Goal: Task Accomplishment & Management: Manage account settings

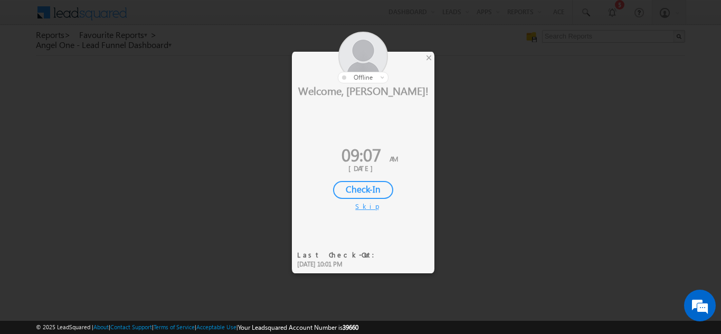
click at [361, 187] on div "Check-In" at bounding box center [363, 190] width 60 height 18
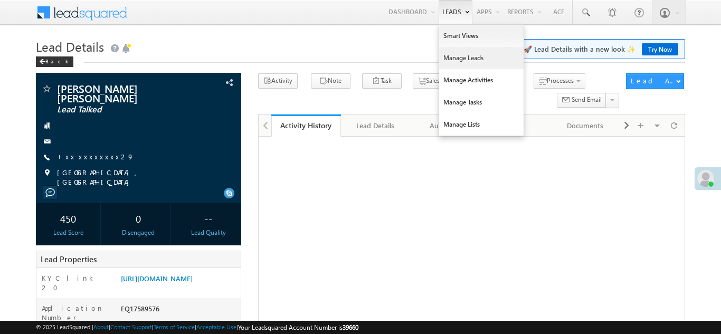
click at [454, 61] on link "Manage Leads" at bounding box center [481, 58] width 84 height 22
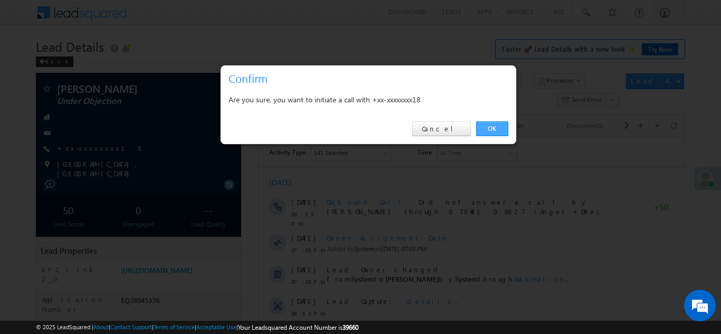
click at [491, 130] on link "OK" at bounding box center [492, 128] width 32 height 15
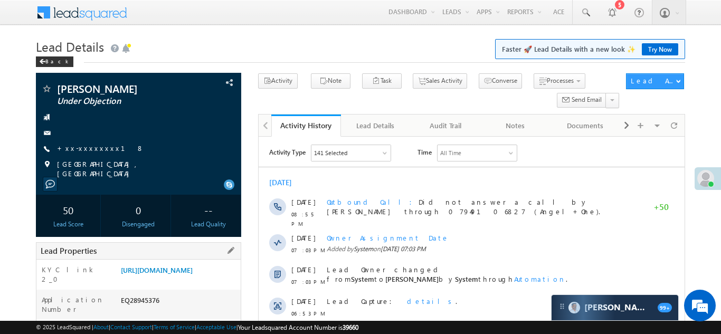
scroll to position [145, 0]
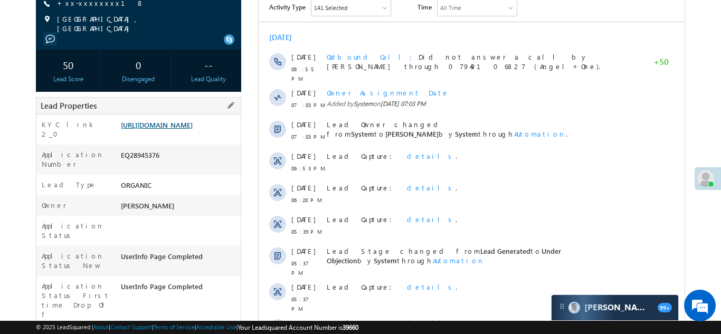
click at [185, 129] on link "https://angelbroking1-pk3em7sa.customui-test.leadsquared.com?leadId=d08f021f-f8…" at bounding box center [157, 124] width 72 height 9
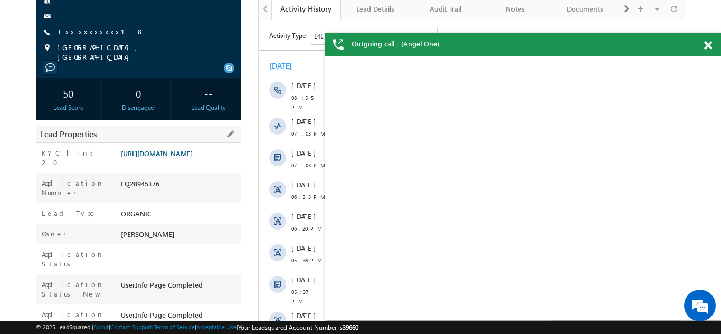
scroll to position [174, 0]
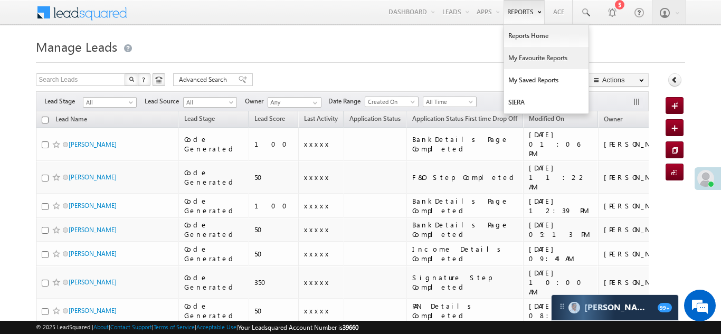
click at [537, 58] on link "My Favourite Reports" at bounding box center [546, 58] width 84 height 22
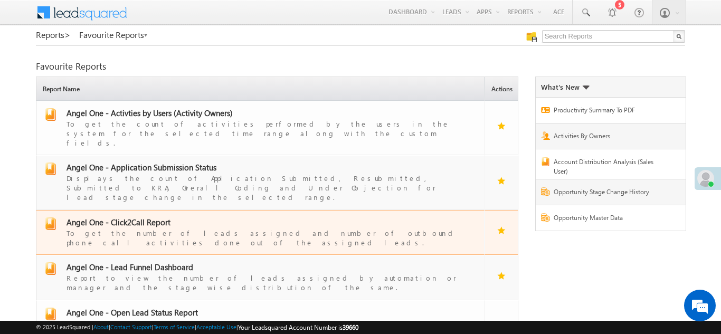
scroll to position [152, 0]
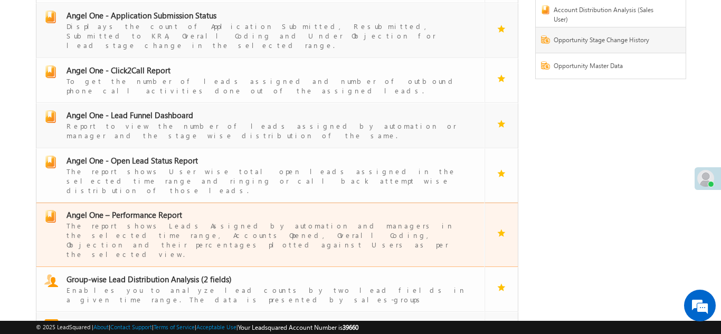
click at [122, 220] on div "The report shows Leads Assigned by automation and managers in the selected time…" at bounding box center [267, 239] width 401 height 39
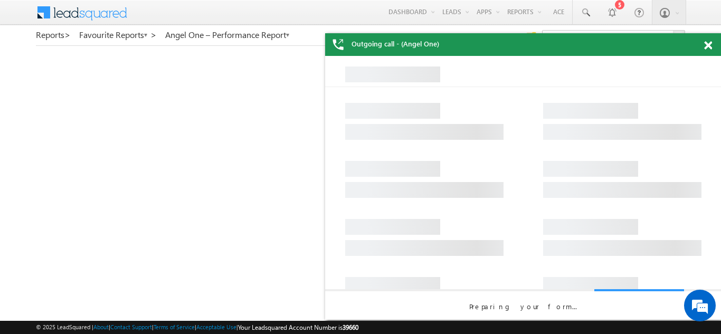
click at [709, 44] on span at bounding box center [708, 45] width 8 height 9
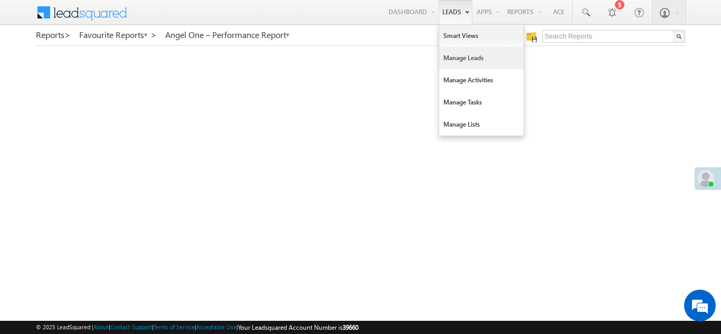
click at [454, 62] on link "Manage Leads" at bounding box center [481, 58] width 84 height 22
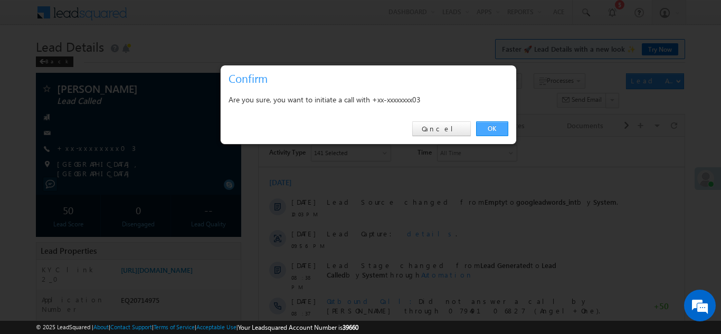
click at [492, 127] on link "OK" at bounding box center [492, 128] width 32 height 15
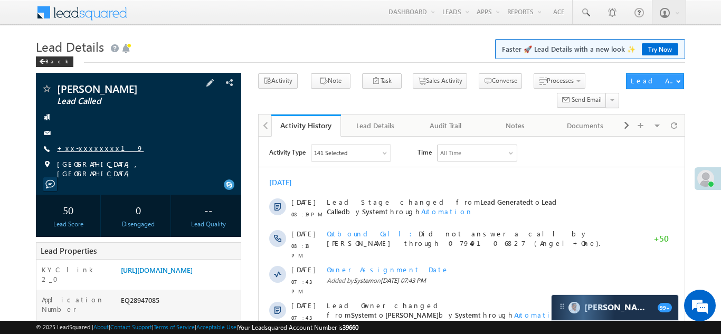
click at [86, 147] on link "+xx-xxxxxxxx19" at bounding box center [100, 148] width 87 height 9
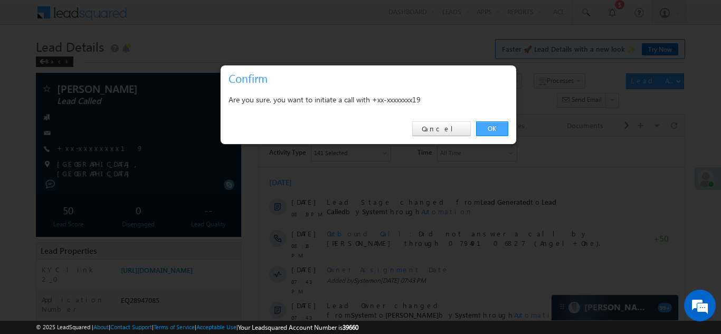
click at [489, 127] on link "OK" at bounding box center [492, 128] width 32 height 15
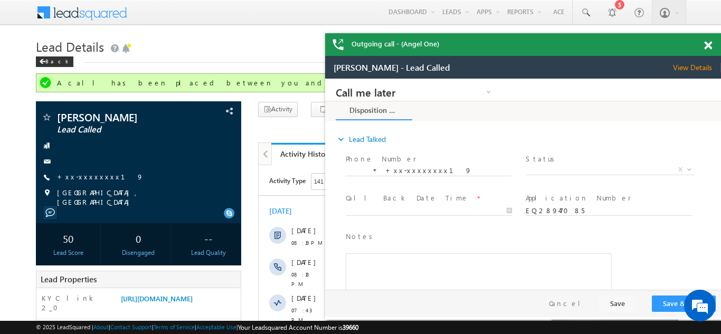
click at [709, 46] on span at bounding box center [708, 45] width 8 height 9
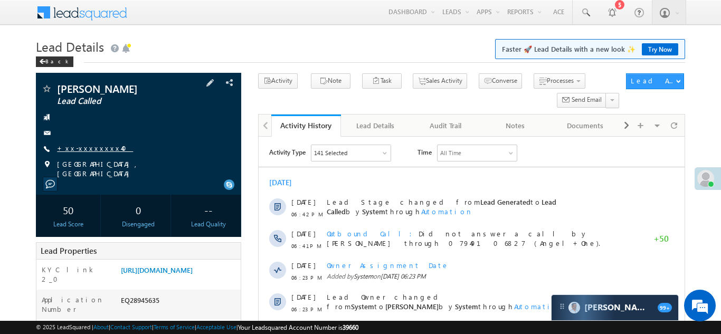
click at [90, 149] on link "+xx-xxxxxxxx40" at bounding box center [95, 148] width 76 height 9
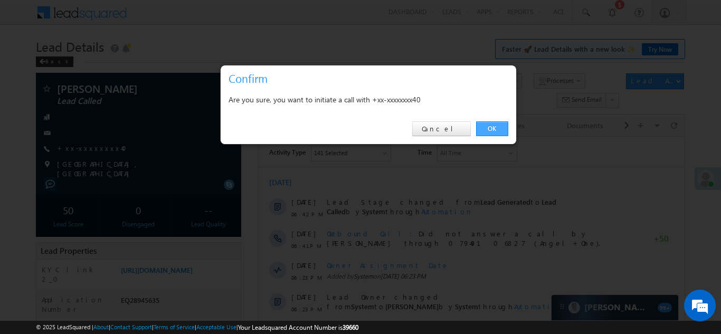
click at [490, 129] on link "OK" at bounding box center [492, 128] width 32 height 15
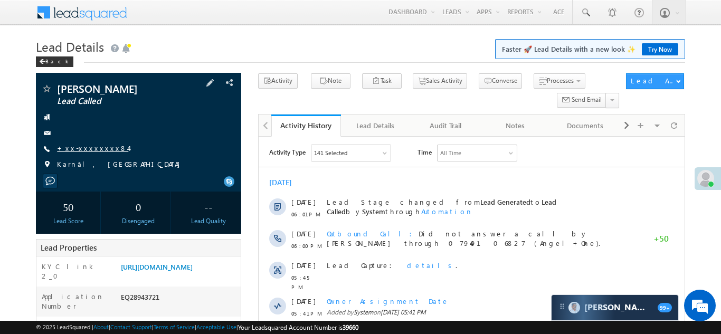
click at [93, 147] on link "+xx-xxxxxxxx84" at bounding box center [92, 148] width 71 height 9
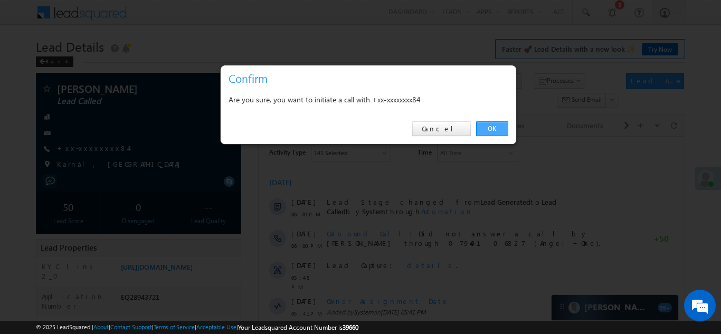
click at [492, 129] on link "OK" at bounding box center [492, 128] width 32 height 15
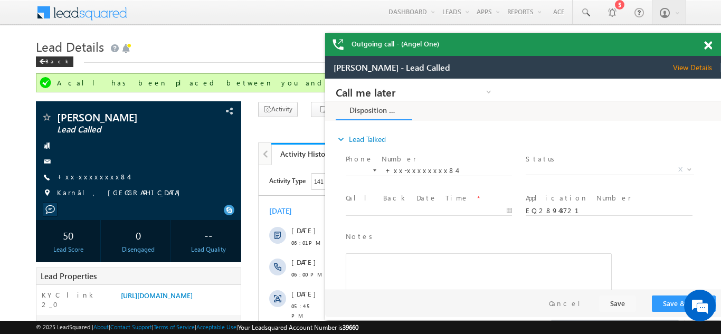
click at [706, 43] on span at bounding box center [708, 45] width 8 height 9
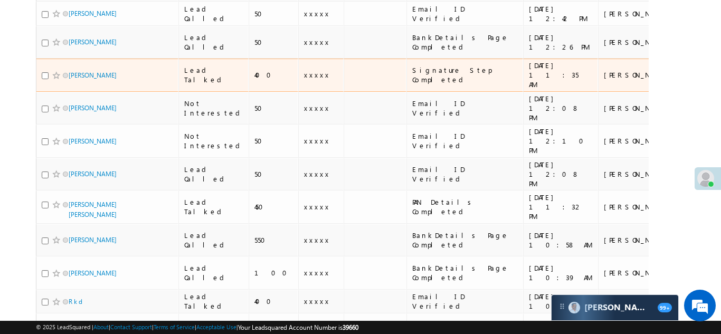
scroll to position [902, 0]
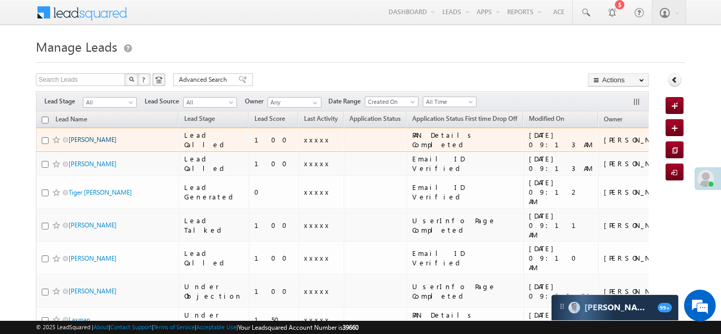
click at [94, 139] on link "[PERSON_NAME]" at bounding box center [93, 140] width 48 height 8
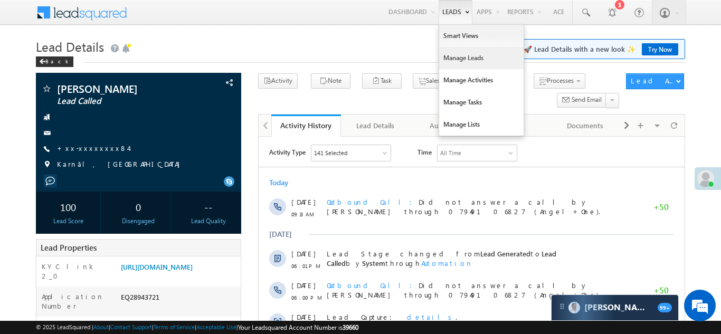
click at [454, 59] on link "Manage Leads" at bounding box center [481, 58] width 84 height 22
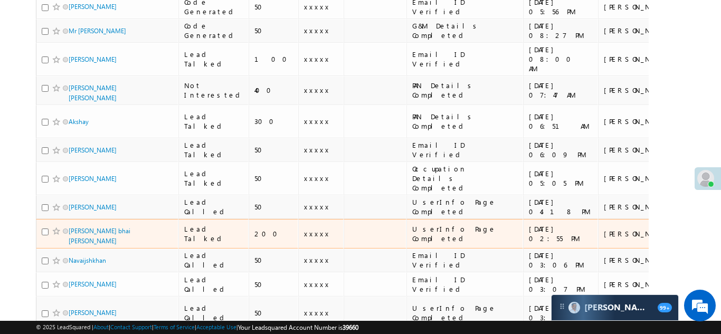
scroll to position [675, 0]
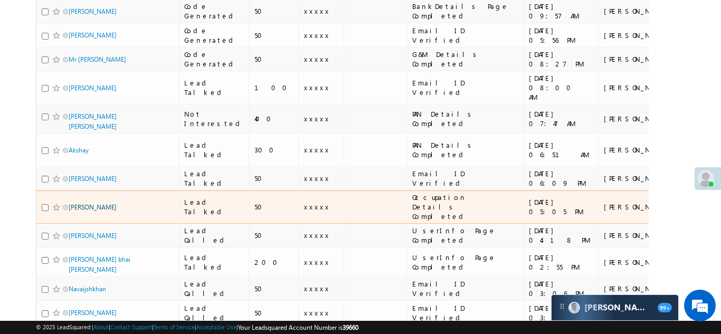
click at [74, 203] on link "Tohid Ahmad" at bounding box center [93, 207] width 48 height 8
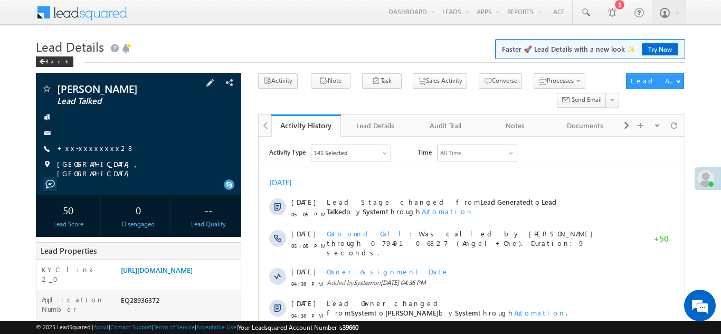
scroll to position [102, 0]
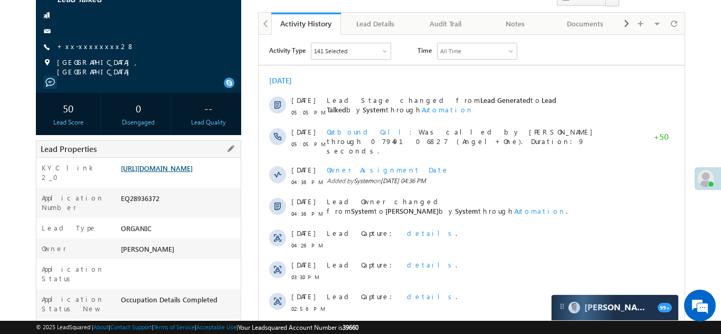
click at [173, 173] on link "https://angelbroking1-pk3em7sa.customui-test.leadsquared.com?leadId=7c623bc2-5f…" at bounding box center [157, 168] width 72 height 9
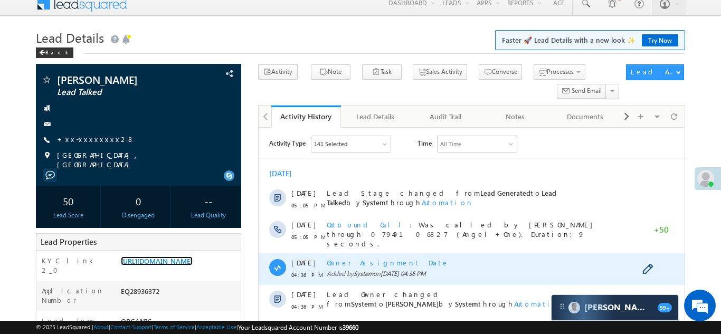
scroll to position [0, 0]
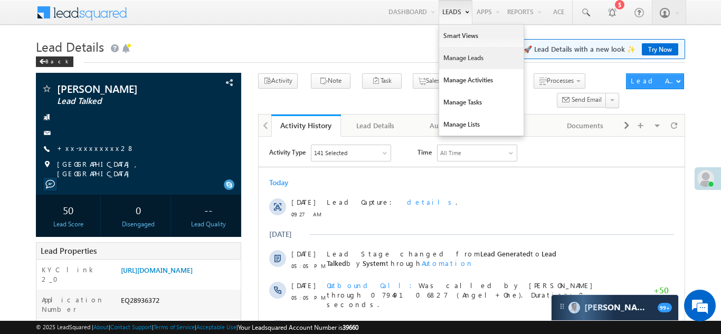
click at [446, 59] on link "Manage Leads" at bounding box center [481, 58] width 84 height 22
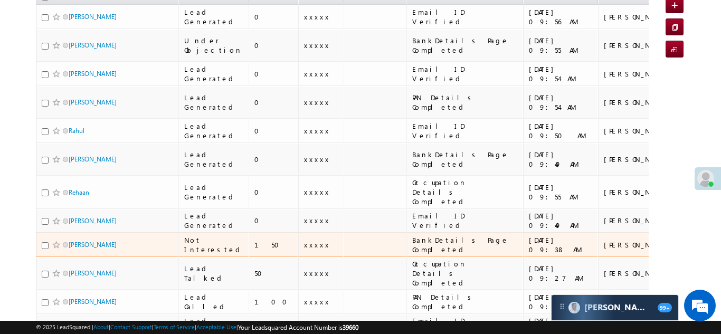
scroll to position [127, 0]
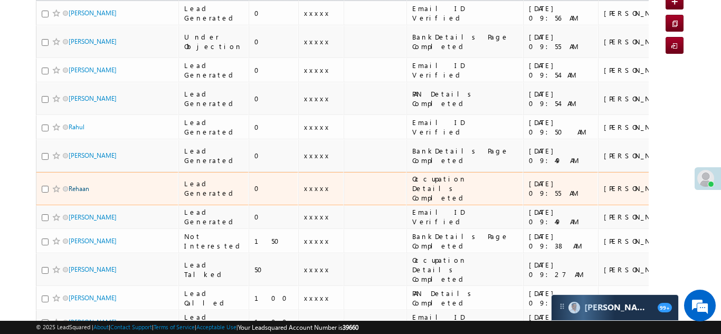
click at [80, 185] on link "Rehaan" at bounding box center [79, 189] width 21 height 8
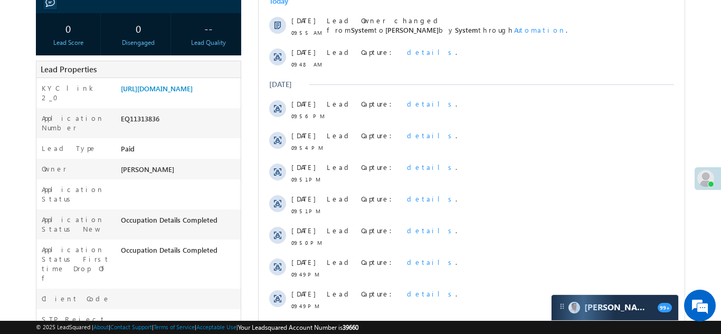
scroll to position [184, 0]
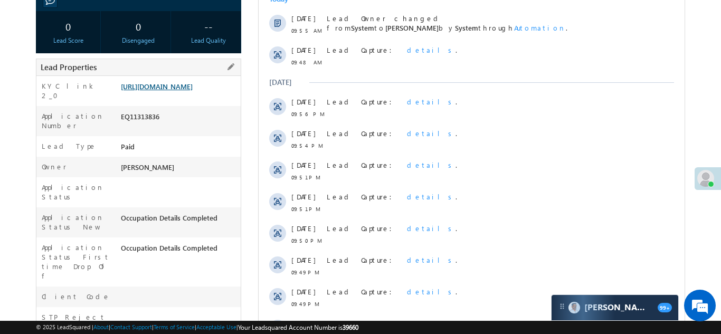
click at [186, 84] on link "https://angelbroking1-pk3em7sa.customui-test.leadsquared.com?leadId=e84fe701-c7…" at bounding box center [157, 86] width 72 height 9
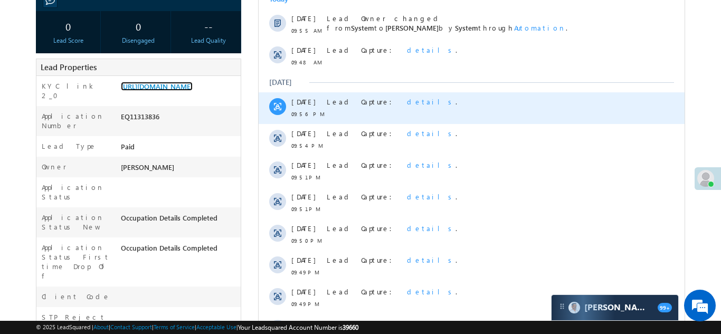
scroll to position [0, 0]
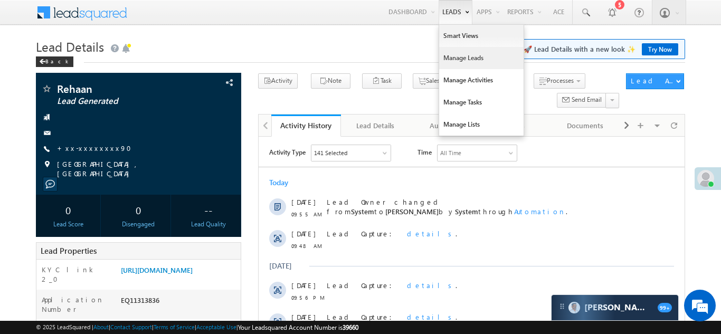
click at [450, 55] on link "Manage Leads" at bounding box center [481, 58] width 84 height 22
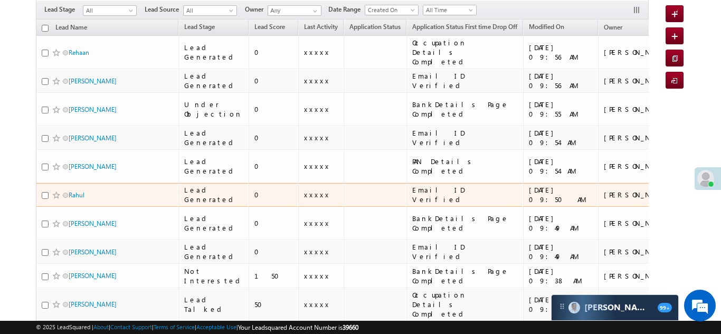
scroll to position [99, 0]
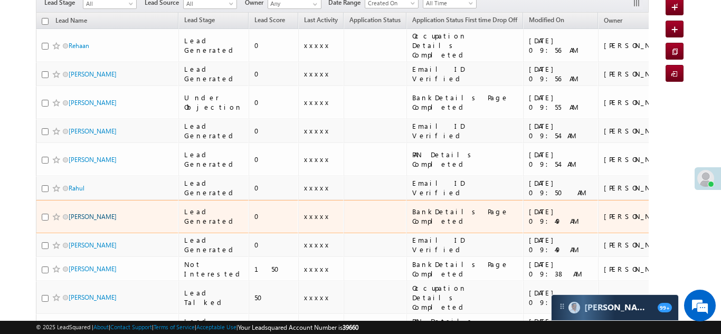
click at [96, 213] on link "[PERSON_NAME]" at bounding box center [93, 217] width 48 height 8
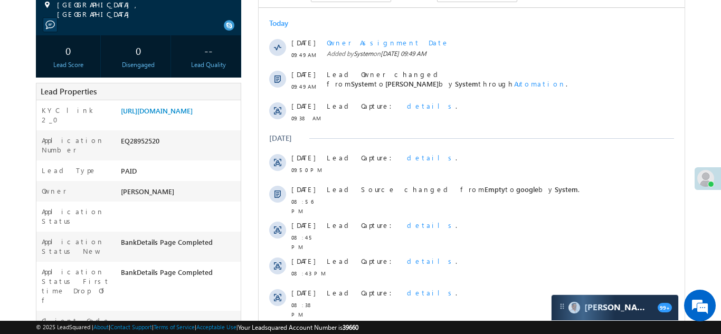
scroll to position [178, 0]
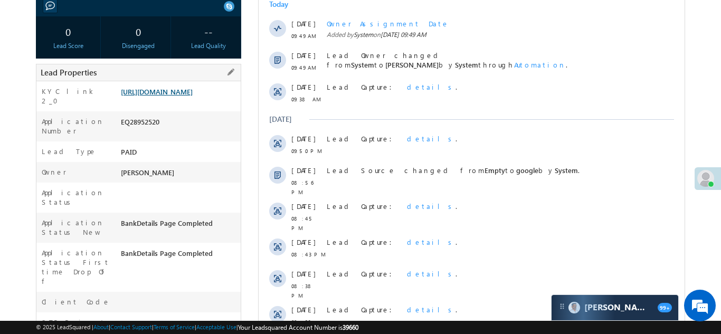
click at [178, 96] on link "https://angelbroking1-pk3em7sa.customui-test.leadsquared.com?leadId=839ff345-ad…" at bounding box center [157, 91] width 72 height 9
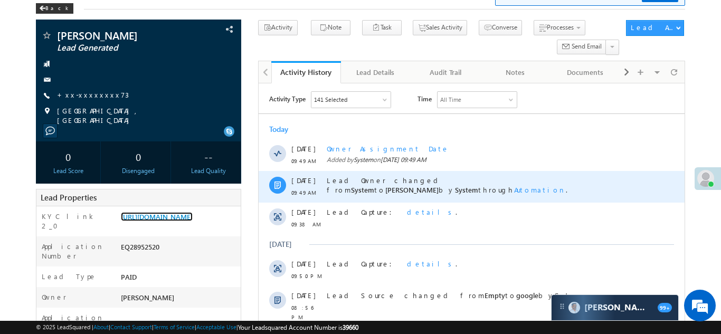
scroll to position [0, 0]
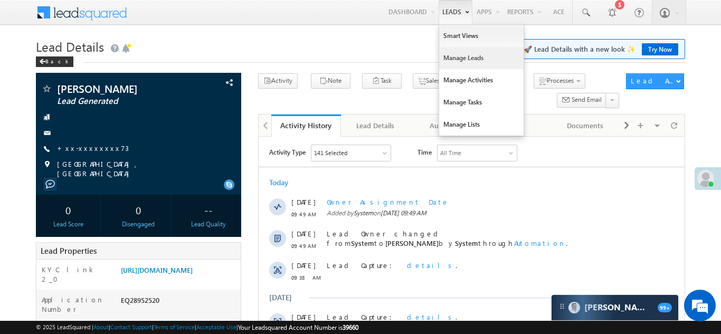
click at [449, 59] on link "Manage Leads" at bounding box center [481, 58] width 84 height 22
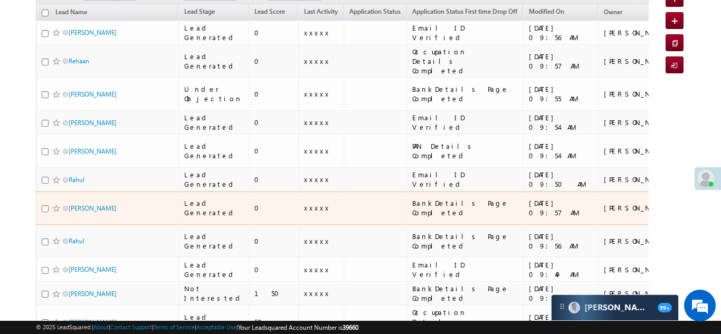
scroll to position [125, 0]
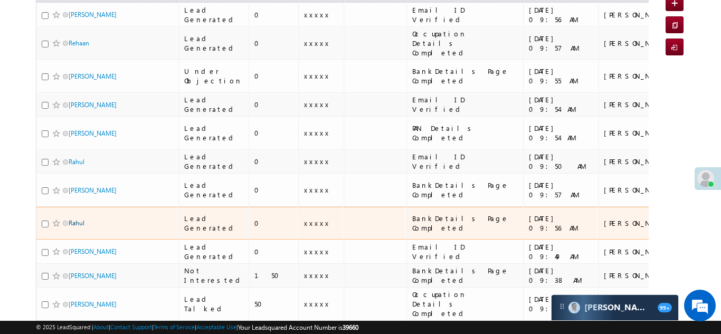
click at [77, 219] on link "Rahul" at bounding box center [77, 223] width 16 height 8
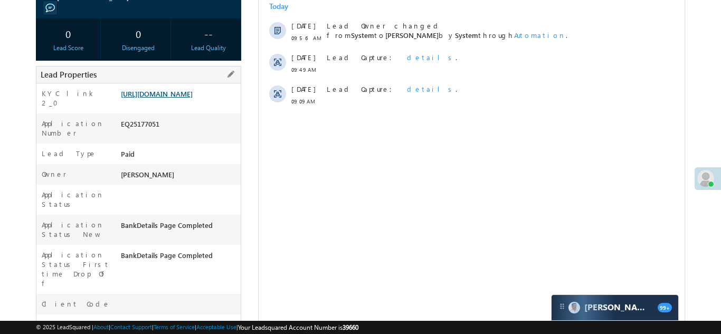
scroll to position [176, 0]
click at [170, 98] on link "https://angelbroking1-pk3em7sa.customui-test.leadsquared.com?leadId=89117459-93…" at bounding box center [157, 93] width 72 height 9
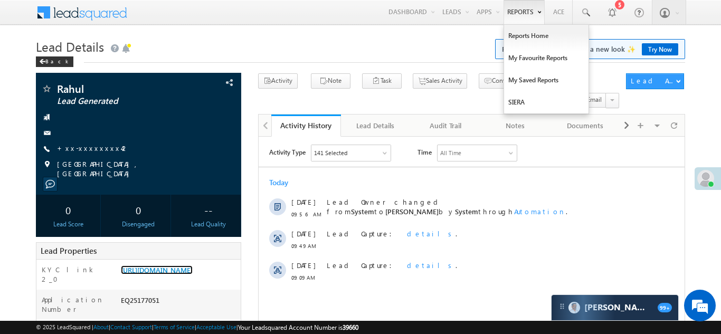
scroll to position [0, 0]
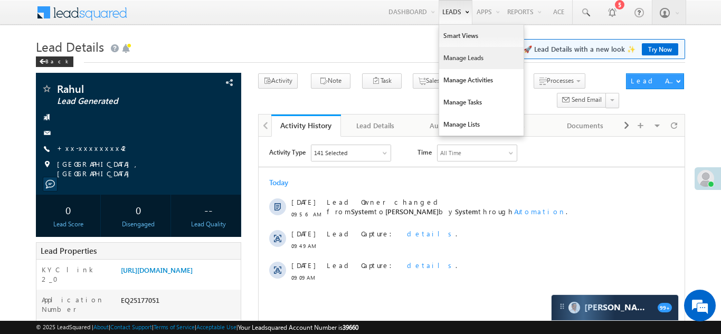
click at [456, 60] on link "Manage Leads" at bounding box center [481, 58] width 84 height 22
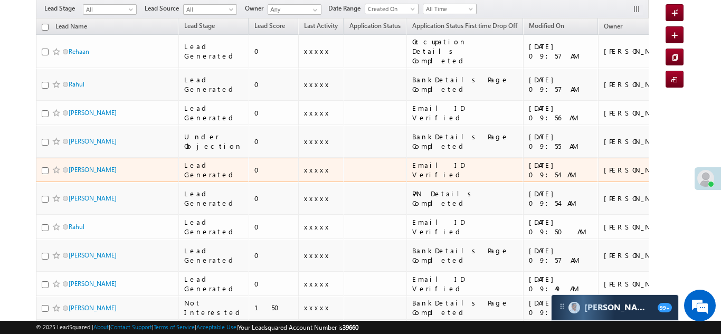
scroll to position [99, 0]
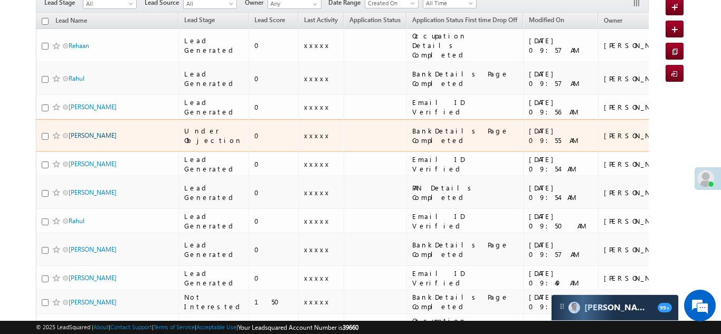
click at [89, 131] on link "[PERSON_NAME]" at bounding box center [93, 135] width 48 height 8
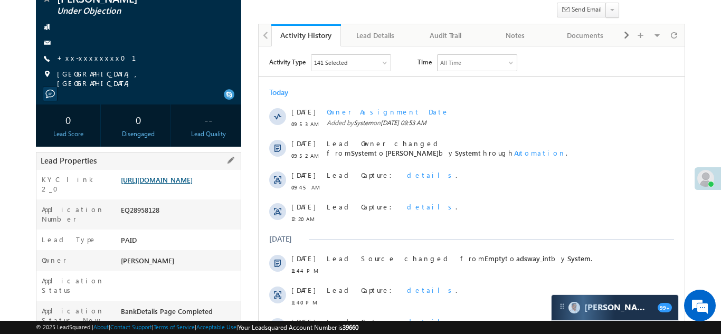
click at [170, 184] on link "[URL][DOMAIN_NAME]" at bounding box center [157, 179] width 72 height 9
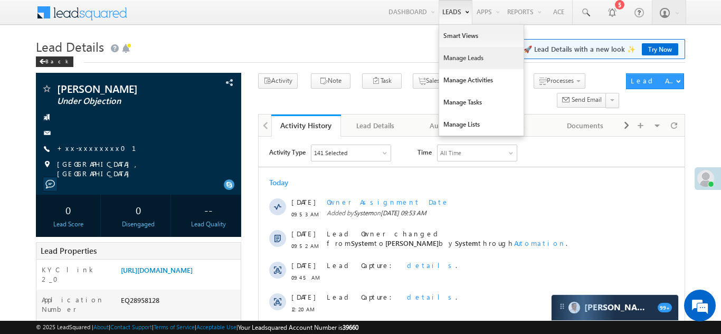
click at [452, 61] on link "Manage Leads" at bounding box center [481, 58] width 84 height 22
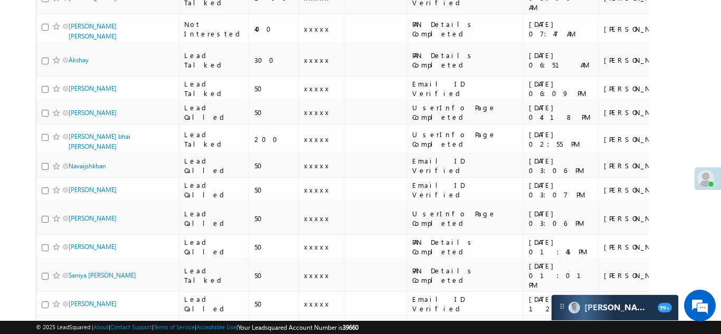
scroll to position [1088, 0]
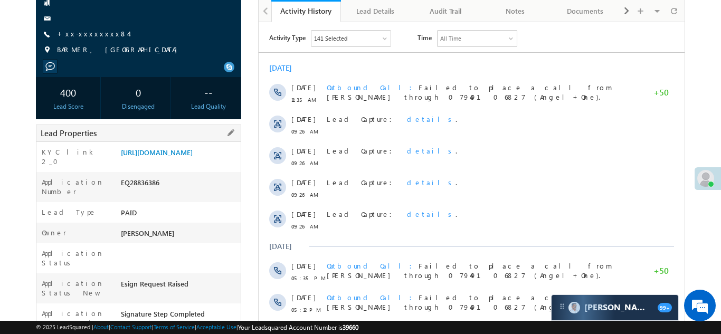
scroll to position [149, 0]
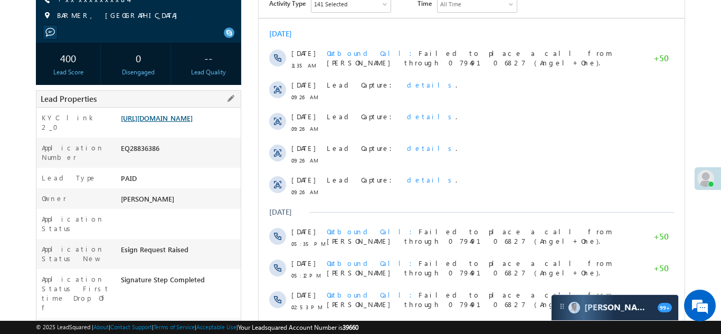
click at [166, 122] on link "https://angelbroking1-pk3em7sa.customui-test.leadsquared.com?leadId=efff8fbb-f6…" at bounding box center [157, 117] width 72 height 9
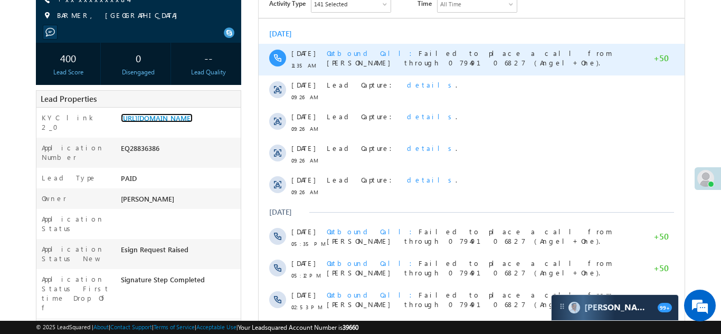
scroll to position [0, 0]
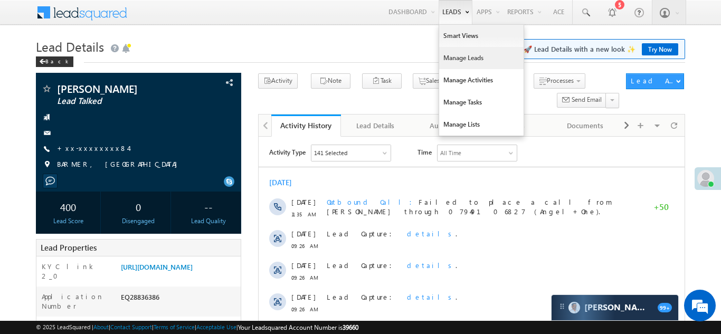
click at [454, 59] on link "Manage Leads" at bounding box center [481, 58] width 84 height 22
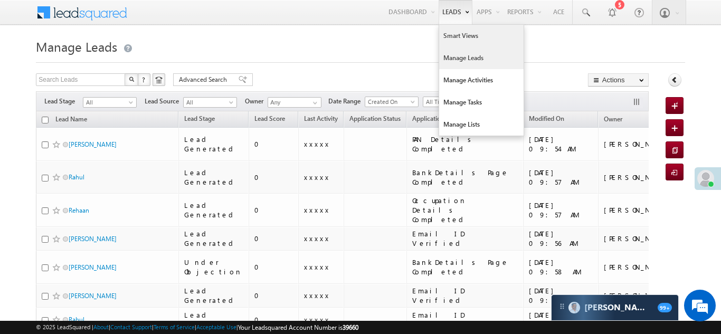
click at [454, 38] on link "Smart Views" at bounding box center [481, 36] width 84 height 22
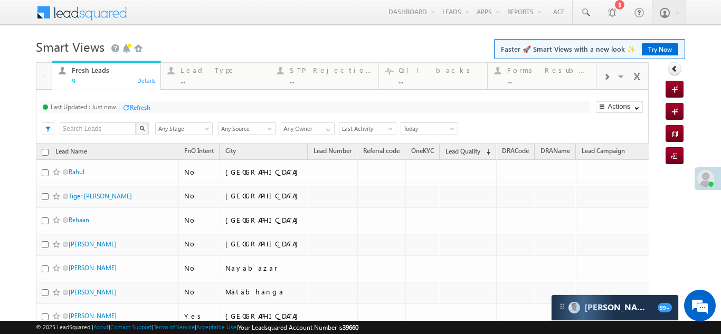
click at [609, 76] on span at bounding box center [606, 77] width 6 height 8
click at [535, 69] on div "Coded Today" at bounding box center [549, 70] width 82 height 8
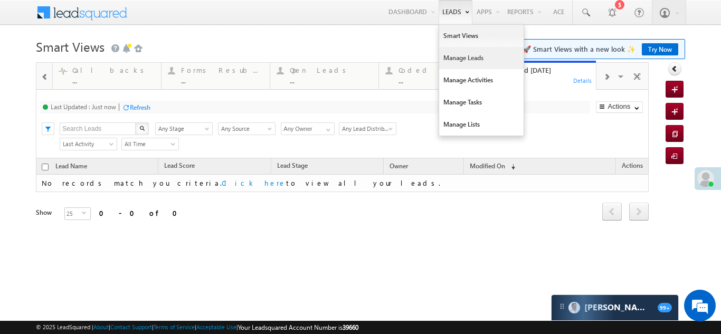
click at [450, 56] on link "Manage Leads" at bounding box center [481, 58] width 84 height 22
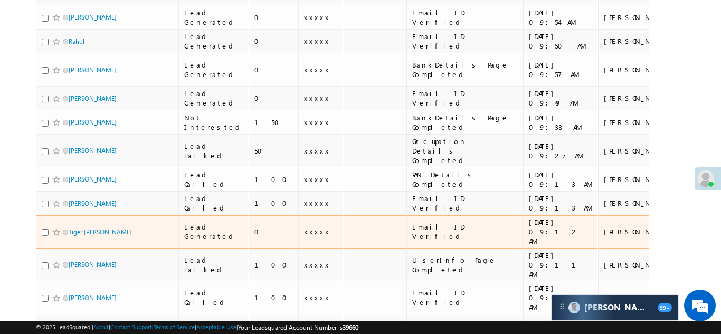
scroll to position [317, 0]
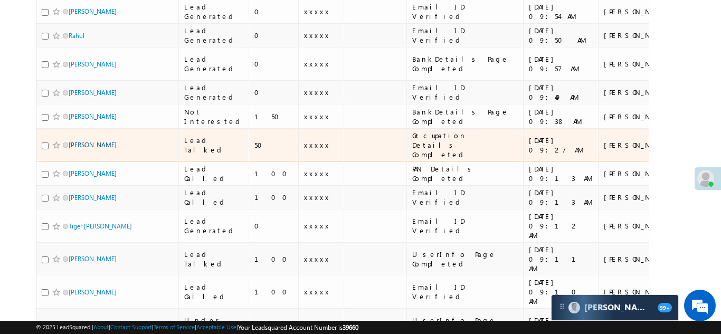
click at [90, 141] on link "[PERSON_NAME]" at bounding box center [93, 145] width 48 height 8
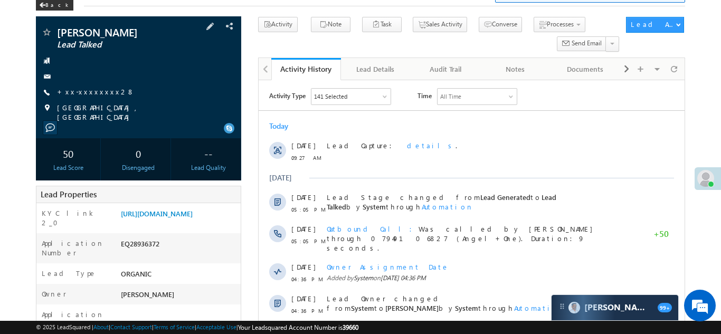
scroll to position [144, 0]
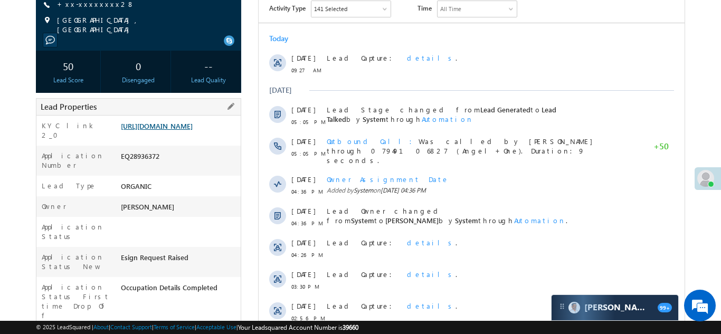
click at [172, 130] on link "[URL][DOMAIN_NAME]" at bounding box center [157, 125] width 72 height 9
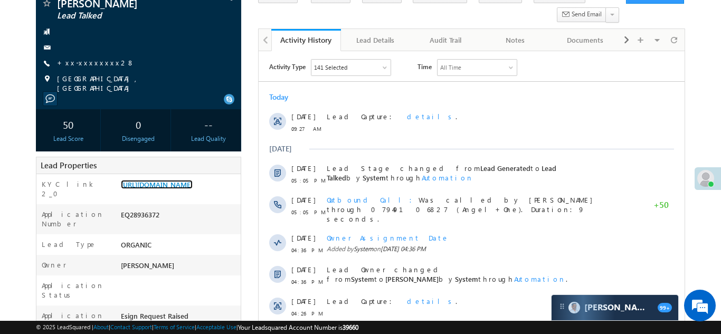
scroll to position [0, 0]
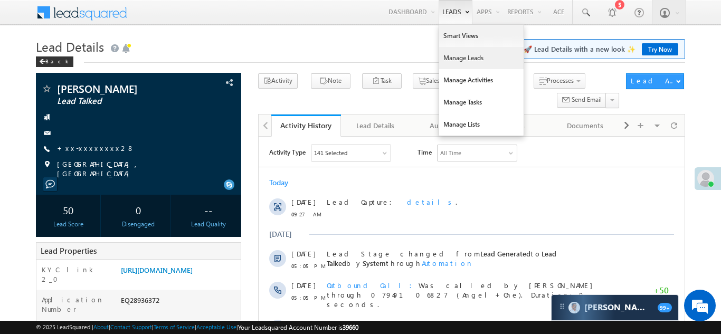
click at [450, 56] on link "Manage Leads" at bounding box center [481, 58] width 84 height 22
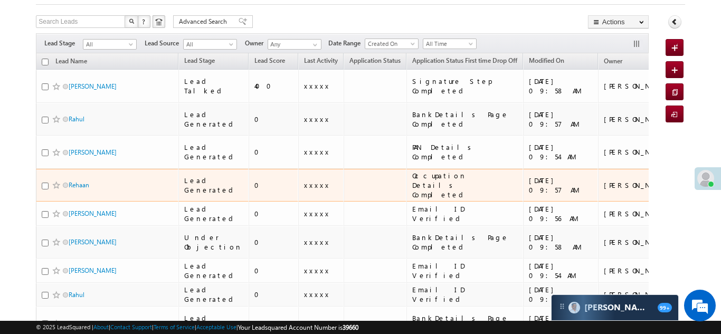
scroll to position [62, 0]
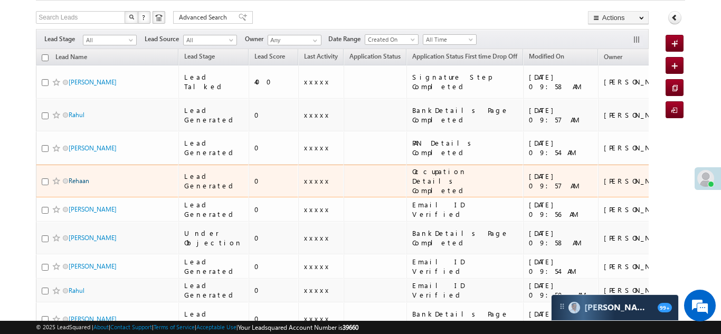
click at [80, 177] on link "Rehaan" at bounding box center [79, 181] width 21 height 8
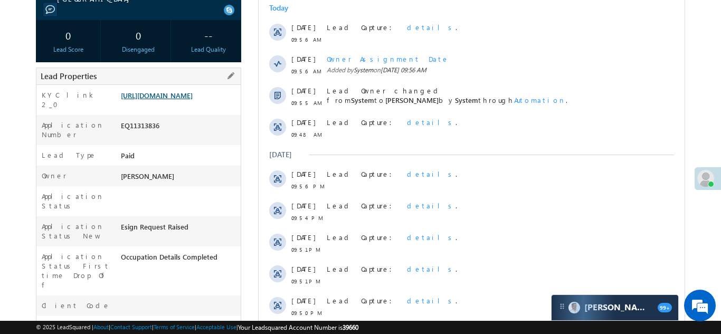
click at [183, 94] on link "https://angelbroking1-pk3em7sa.customui-test.leadsquared.com?leadId=e84fe701-c7…" at bounding box center [157, 95] width 72 height 9
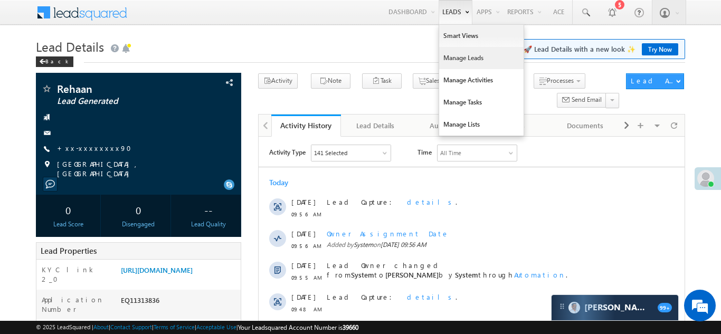
click at [452, 56] on link "Manage Leads" at bounding box center [481, 58] width 84 height 22
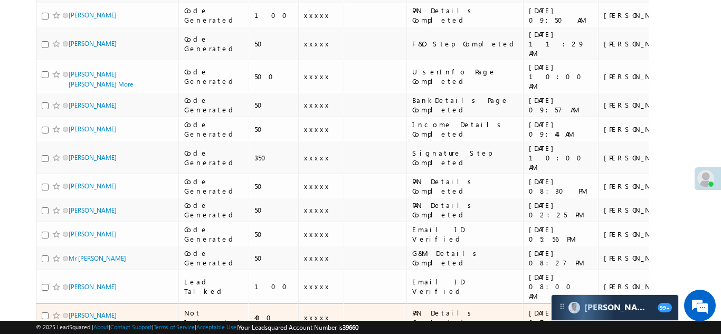
scroll to position [589, 0]
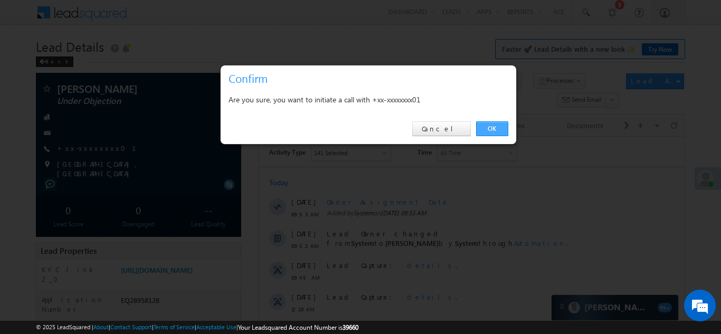
click at [488, 131] on link "OK" at bounding box center [492, 128] width 32 height 15
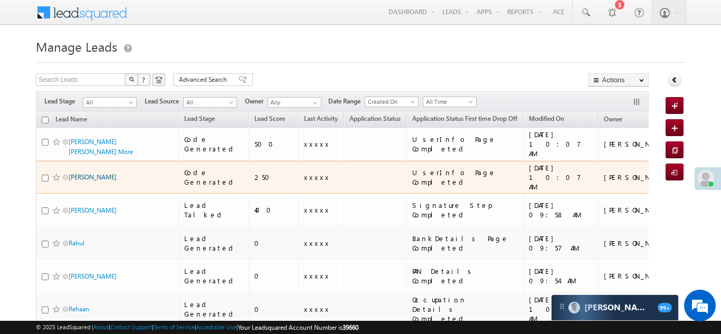
click at [98, 173] on link "[PERSON_NAME]" at bounding box center [93, 177] width 48 height 8
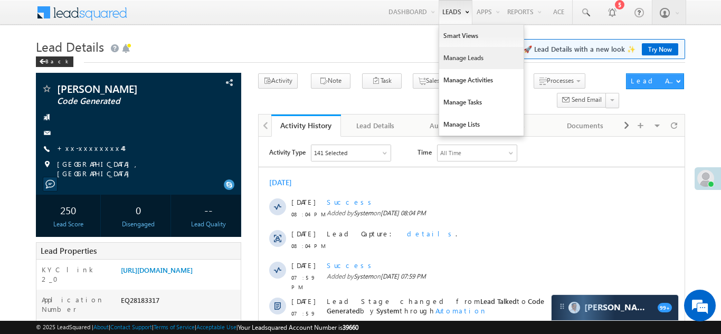
click at [459, 58] on link "Manage Leads" at bounding box center [481, 58] width 84 height 22
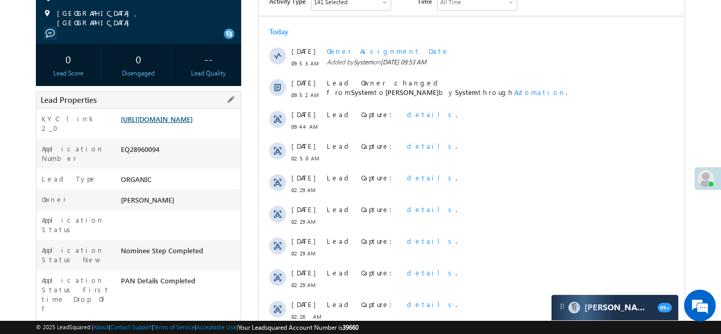
scroll to position [130, 0]
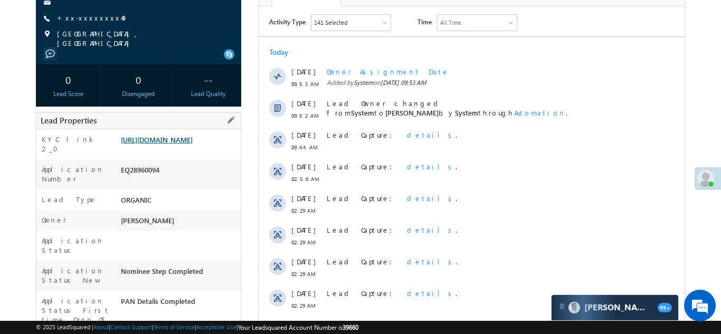
click at [170, 144] on link "https://angelbroking1-pk3em7sa.customui-test.leadsquared.com?leadId=8fad096b-fd…" at bounding box center [157, 139] width 72 height 9
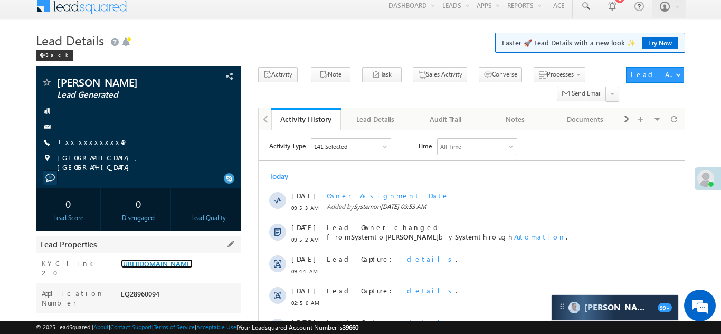
scroll to position [0, 0]
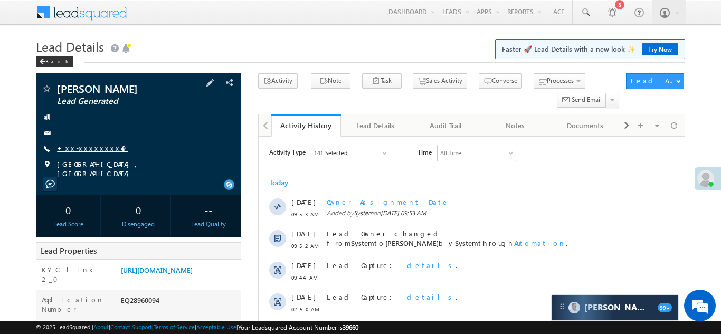
click at [83, 145] on link "+xx-xxxxxxxx49" at bounding box center [92, 148] width 71 height 9
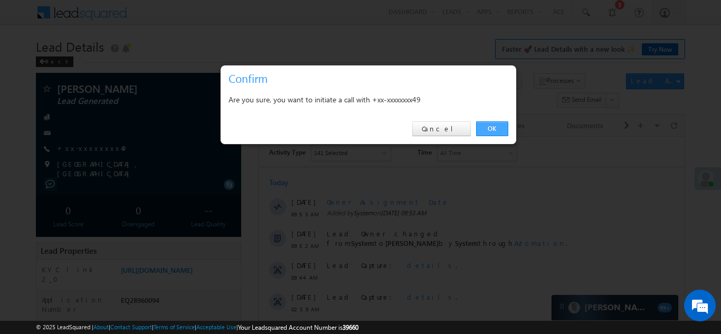
click at [492, 131] on link "OK" at bounding box center [492, 128] width 32 height 15
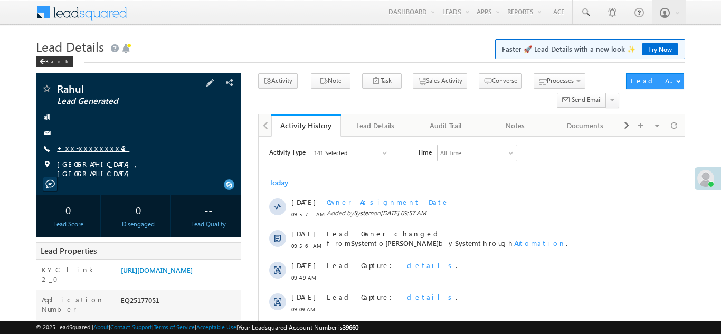
click at [81, 146] on link "+xx-xxxxxxxx42" at bounding box center [93, 148] width 72 height 9
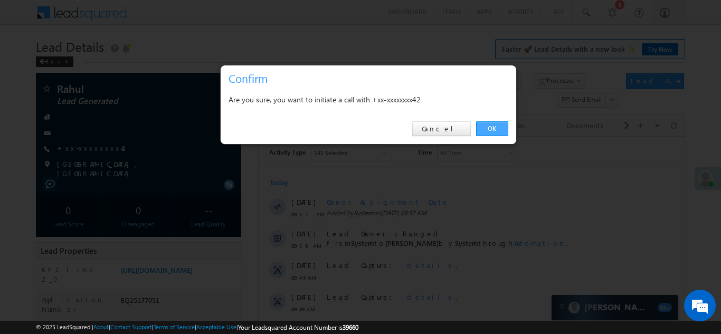
click at [490, 128] on link "OK" at bounding box center [492, 128] width 32 height 15
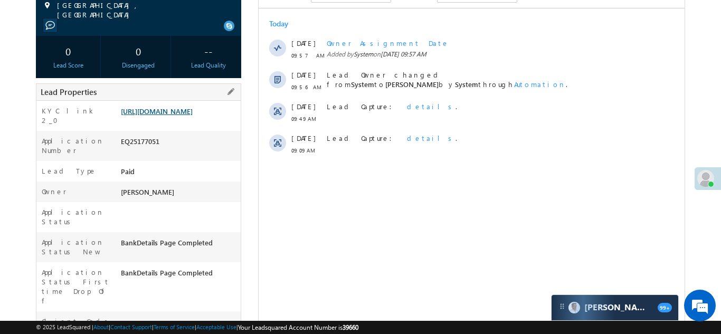
scroll to position [187, 0]
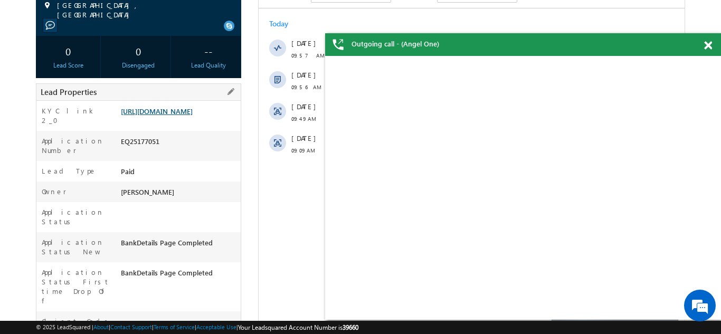
click at [180, 116] on link "https://angelbroking1-pk3em7sa.customui-test.leadsquared.com?leadId=89117459-93…" at bounding box center [157, 111] width 72 height 9
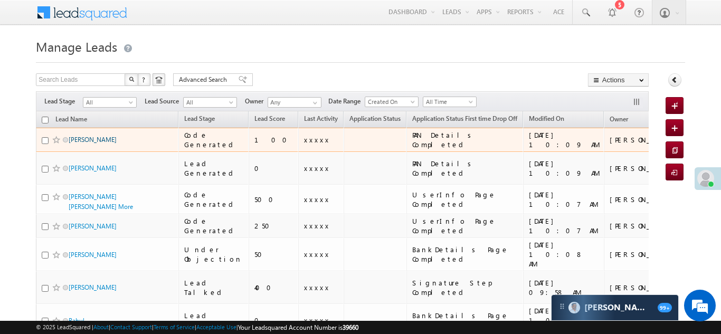
click at [99, 139] on link "Gauri Navnath Popalghat" at bounding box center [93, 140] width 48 height 8
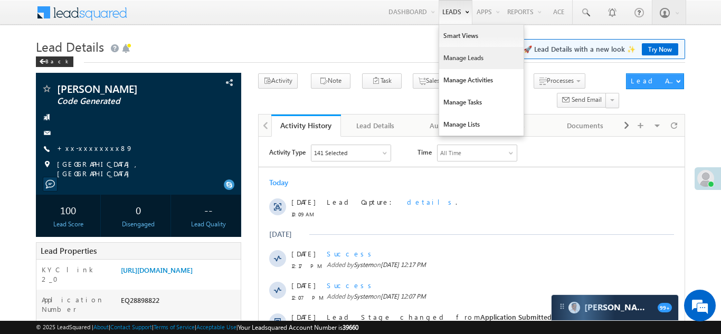
click at [452, 59] on link "Manage Leads" at bounding box center [481, 58] width 84 height 22
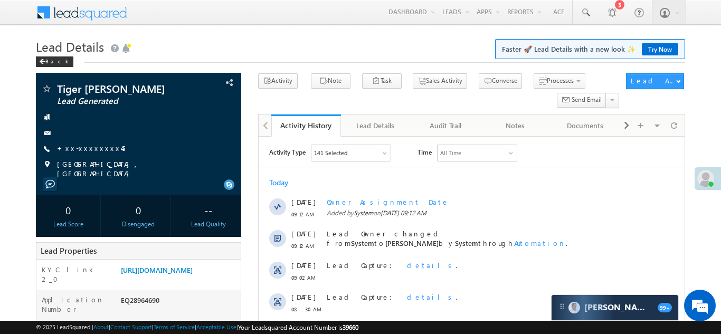
click at [40, 92] on div "Tiger nitish yadav Lead Generated" at bounding box center [138, 134] width 205 height 122
click at [86, 144] on link "+xx-xxxxxxxx45" at bounding box center [91, 148] width 68 height 9
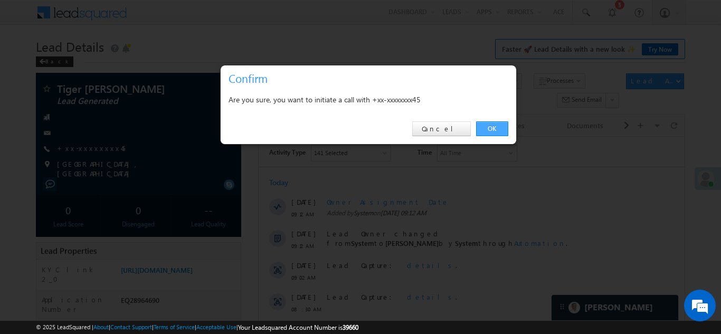
click at [491, 129] on link "OK" at bounding box center [492, 128] width 32 height 15
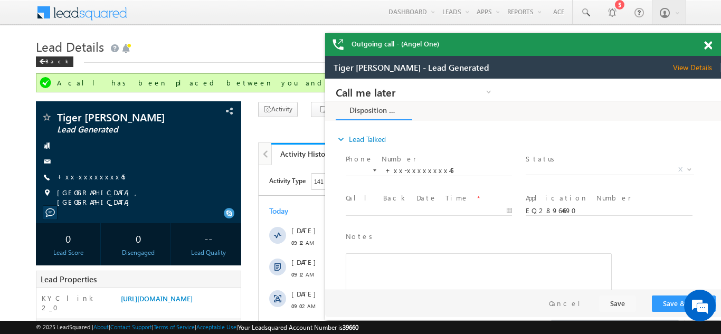
click at [707, 45] on span at bounding box center [708, 45] width 8 height 9
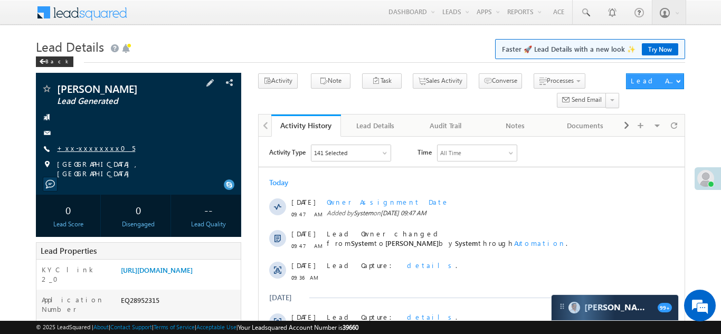
click at [89, 148] on link "+xx-xxxxxxxx05" at bounding box center [96, 148] width 78 height 9
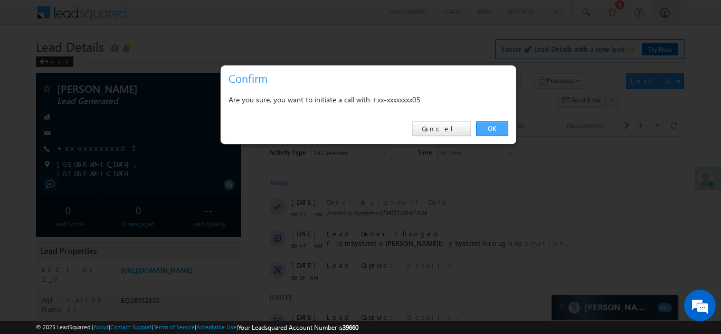
click at [492, 127] on link "OK" at bounding box center [492, 128] width 32 height 15
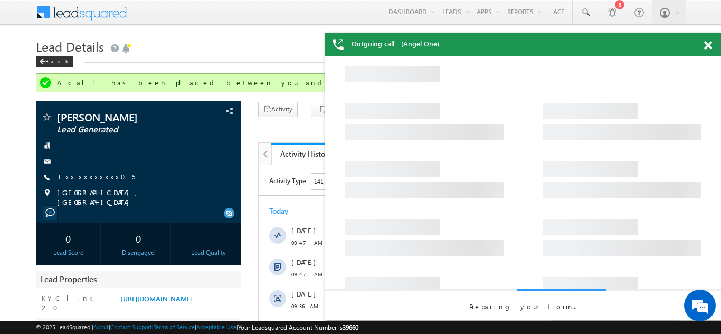
click at [707, 45] on span at bounding box center [708, 45] width 8 height 9
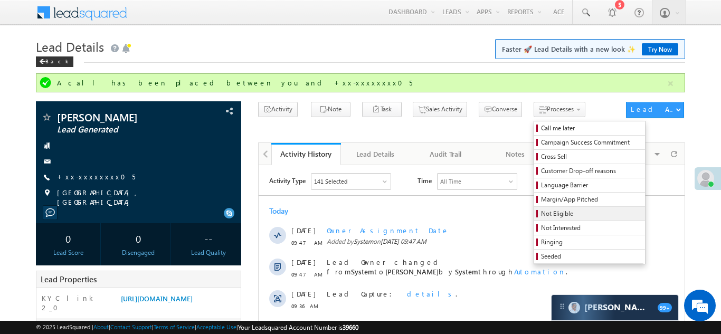
click at [541, 216] on span "Not Eligible" at bounding box center [591, 214] width 100 height 10
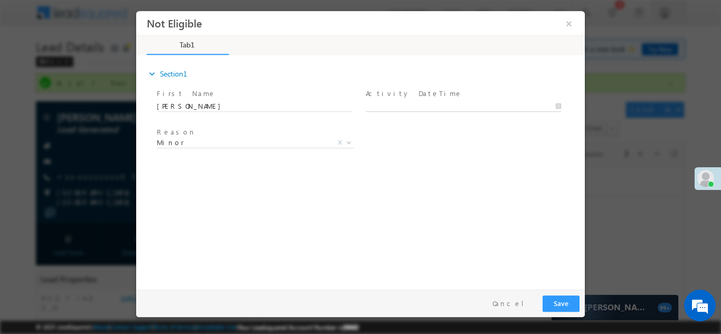
type input "09/15/25 10:14 AM"
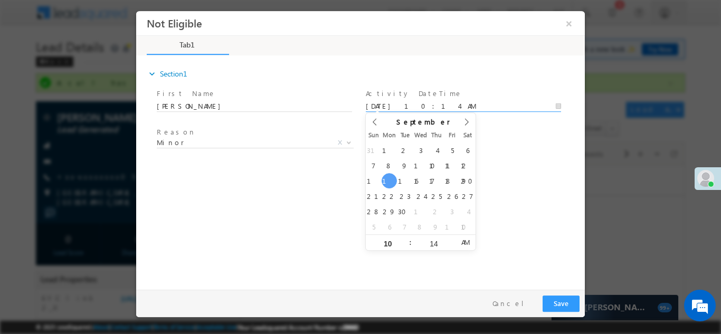
click at [449, 105] on body "Not Eligible ×" at bounding box center [360, 148] width 449 height 274
click at [314, 185] on div "expand_more Section1 First Name *" at bounding box center [362, 170] width 443 height 228
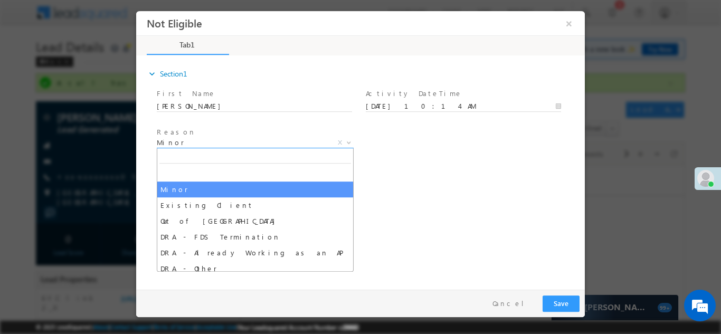
click at [208, 143] on span "Minor" at bounding box center [243, 142] width 172 height 10
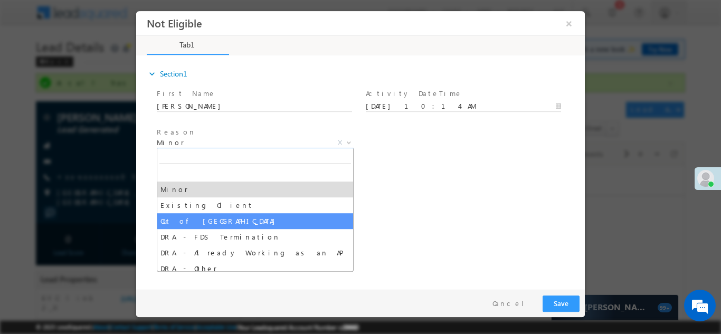
select select "Out of India"
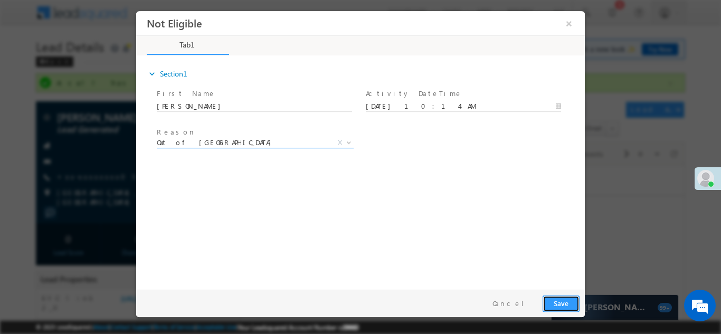
click at [559, 306] on button "Save" at bounding box center [561, 303] width 37 height 16
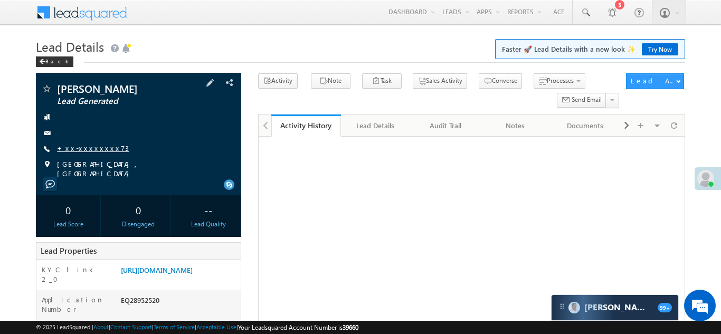
click at [83, 147] on link "+xx-xxxxxxxx73" at bounding box center [93, 148] width 72 height 9
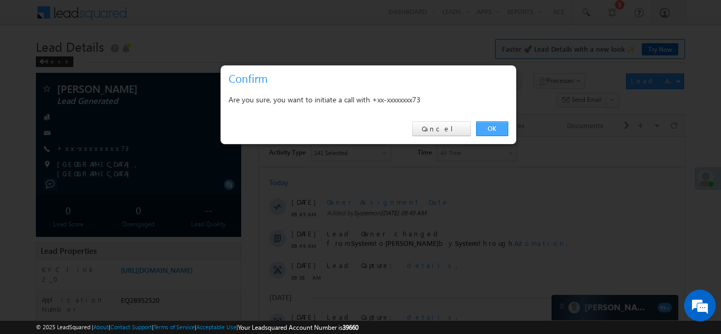
click at [490, 126] on link "OK" at bounding box center [492, 128] width 32 height 15
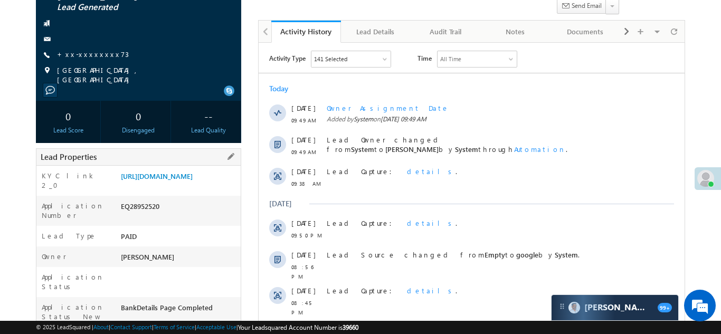
scroll to position [151, 0]
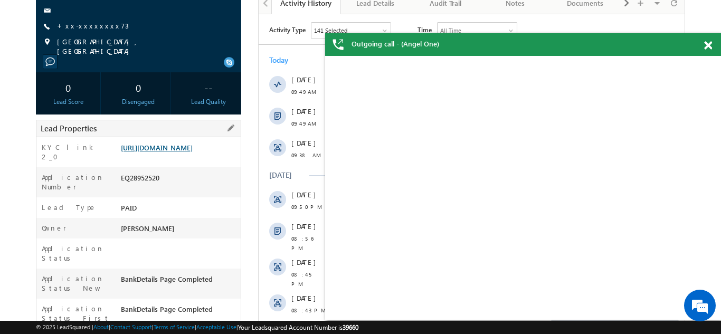
click at [168, 147] on link "[URL][DOMAIN_NAME]" at bounding box center [157, 147] width 72 height 9
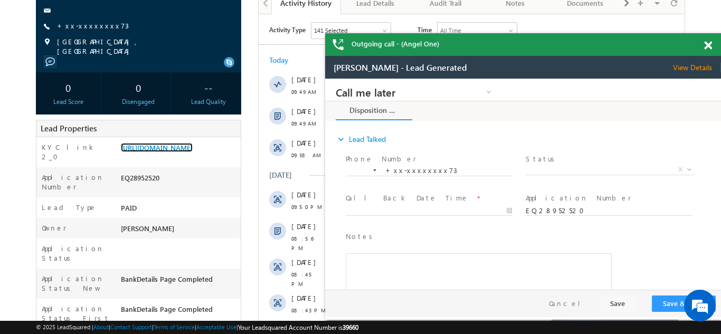
scroll to position [0, 0]
click at [712, 42] on div at bounding box center [714, 43] width 14 height 21
click at [707, 43] on span at bounding box center [708, 45] width 8 height 9
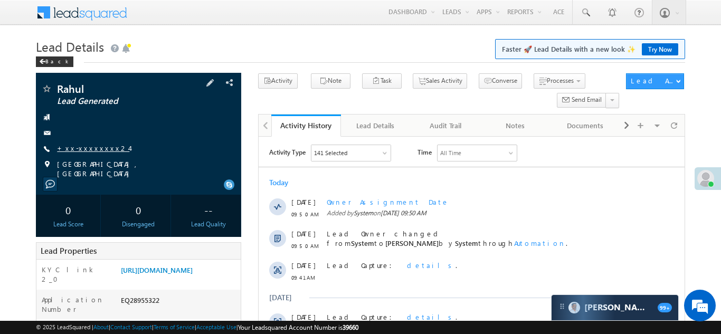
click at [86, 151] on link "+xx-xxxxxxxx24" at bounding box center [93, 148] width 72 height 9
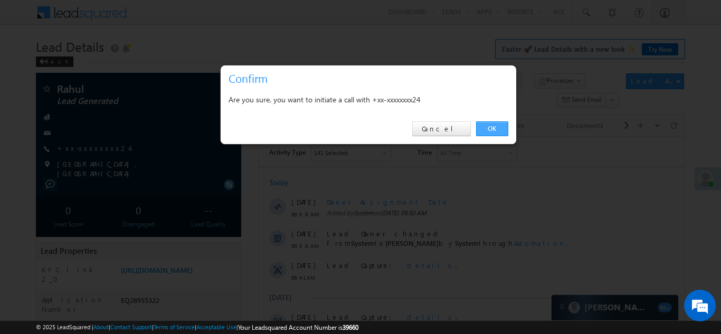
click at [496, 127] on link "OK" at bounding box center [492, 128] width 32 height 15
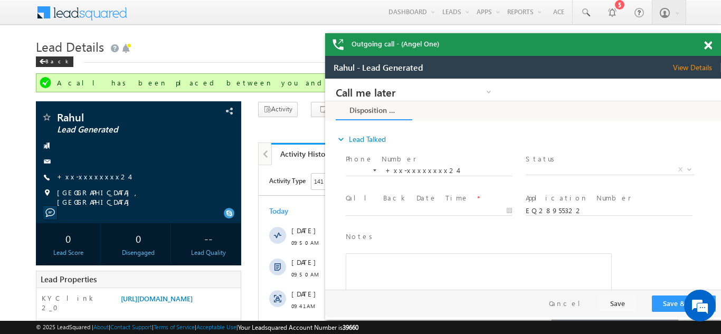
click at [706, 48] on span at bounding box center [708, 45] width 8 height 9
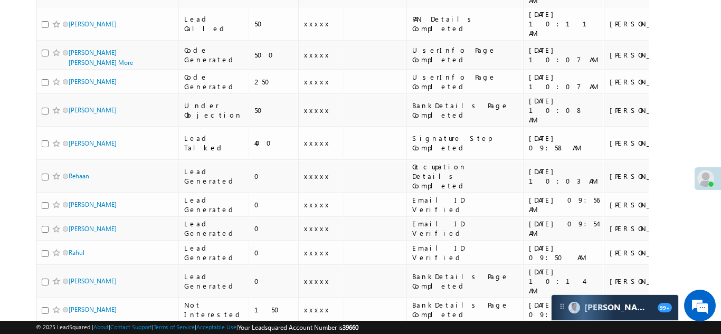
click at [88, 334] on link "[PERSON_NAME]" at bounding box center [93, 338] width 48 height 8
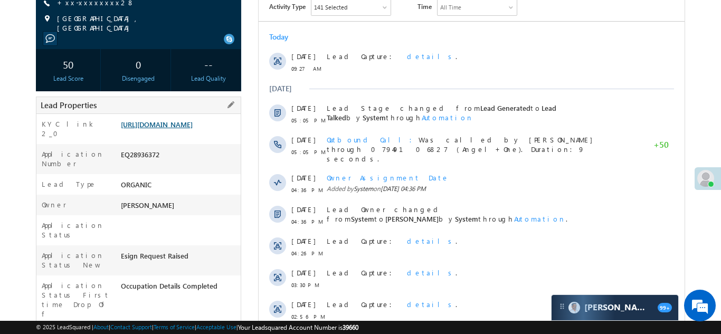
click at [172, 129] on link "https://angelbroking1-pk3em7sa.customui-test.leadsquared.com?leadId=7c623bc2-5f…" at bounding box center [157, 124] width 72 height 9
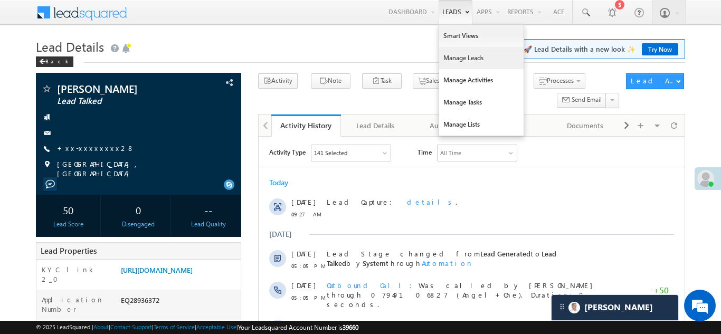
click at [454, 63] on link "Manage Leads" at bounding box center [481, 58] width 84 height 22
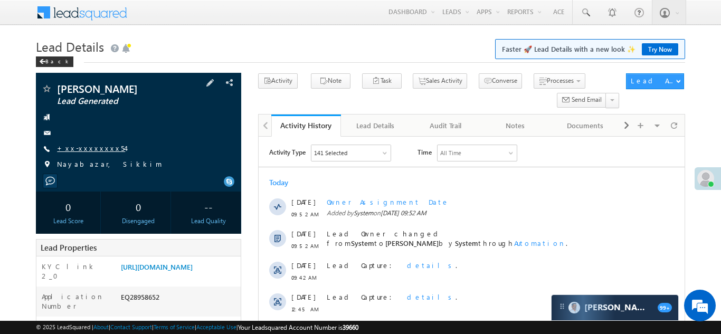
click at [91, 145] on link "+xx-xxxxxxxx54" at bounding box center [91, 148] width 68 height 9
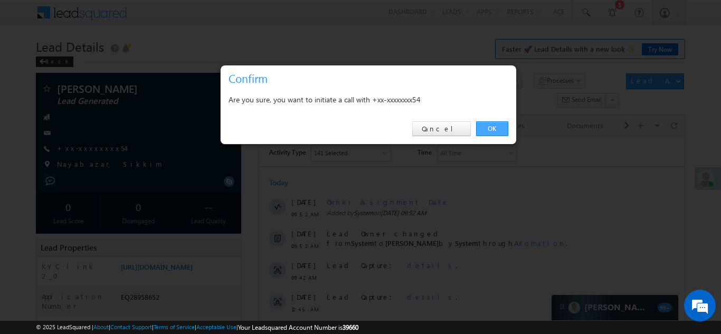
click at [491, 130] on link "OK" at bounding box center [492, 128] width 32 height 15
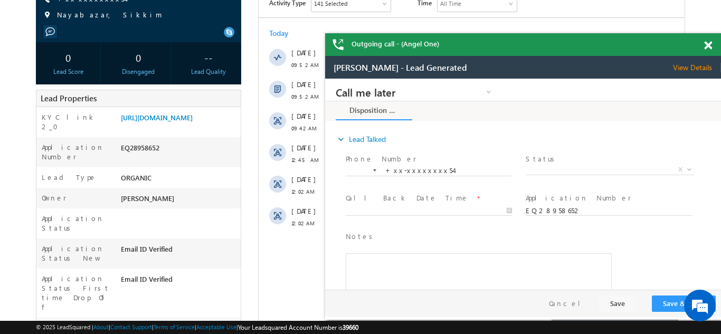
scroll to position [186, 0]
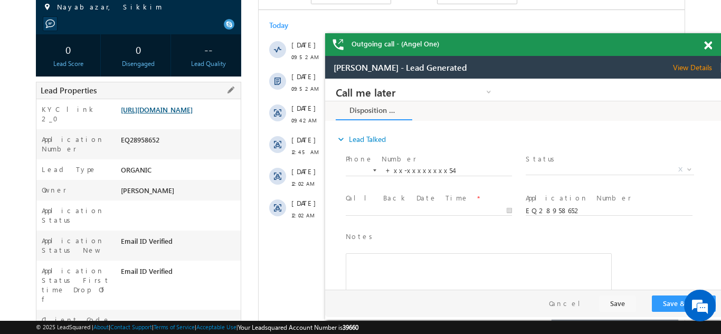
click at [180, 114] on link "[URL][DOMAIN_NAME]" at bounding box center [157, 109] width 72 height 9
click at [705, 44] on span at bounding box center [708, 45] width 8 height 9
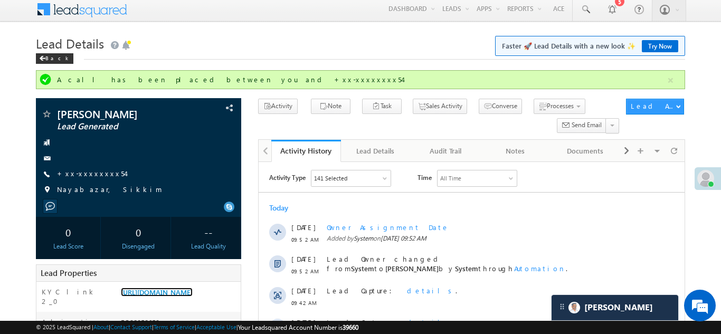
scroll to position [0, 0]
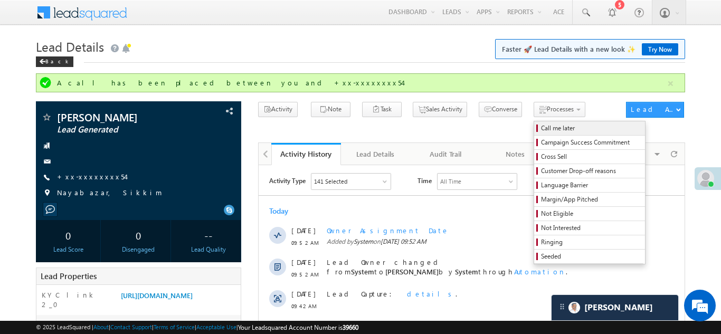
click at [541, 130] on span "Call me later" at bounding box center [591, 129] width 100 height 10
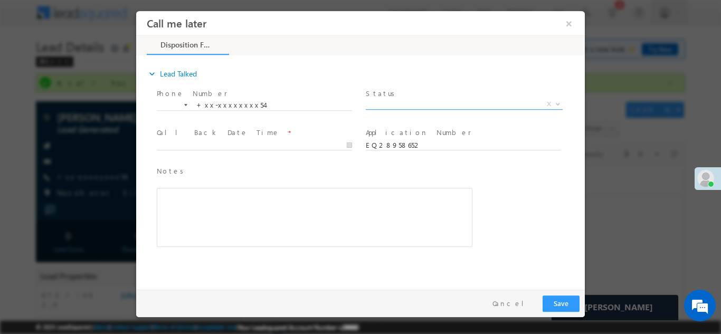
click at [410, 100] on span "X" at bounding box center [464, 104] width 197 height 11
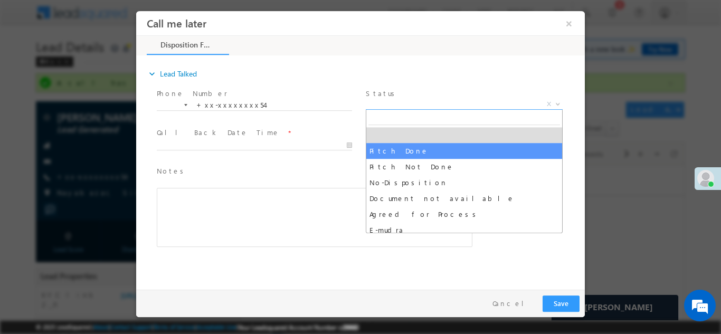
select select "Pitch Done"
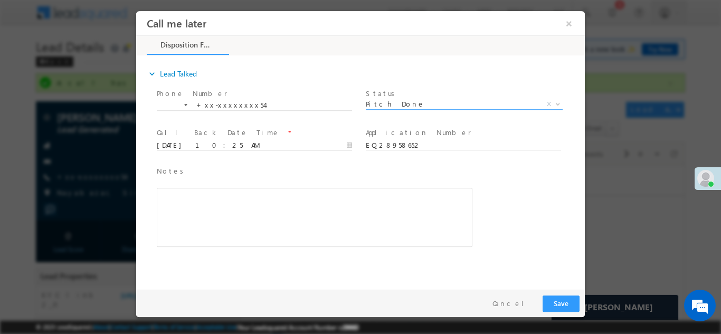
click at [217, 145] on input "09/15/25 10:25 AM" at bounding box center [254, 145] width 195 height 11
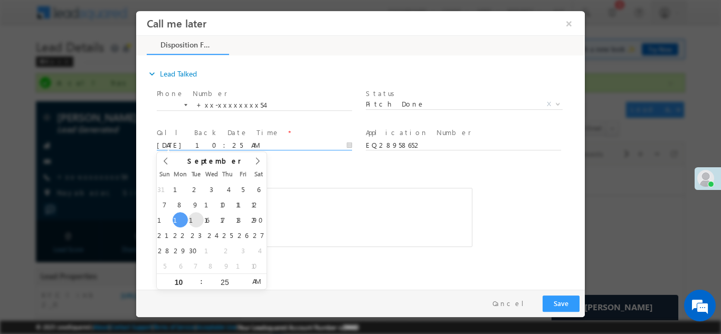
type input "09/16/25 10:25 AM"
click at [313, 180] on div "Notes * Editor toolbars Basic Styles Bold Italic Underline Paragraph Insert/Rem…" at bounding box center [315, 206] width 316 height 82
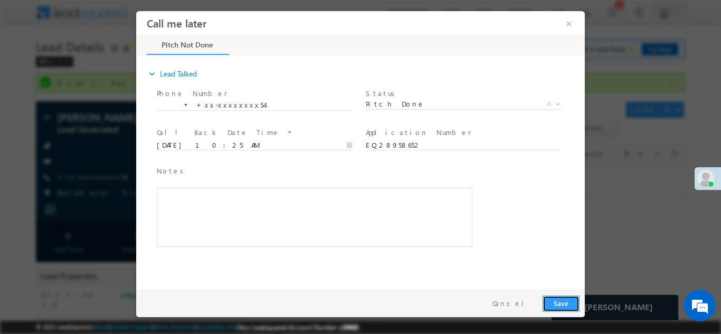
click at [557, 305] on button "Save" at bounding box center [561, 303] width 37 height 16
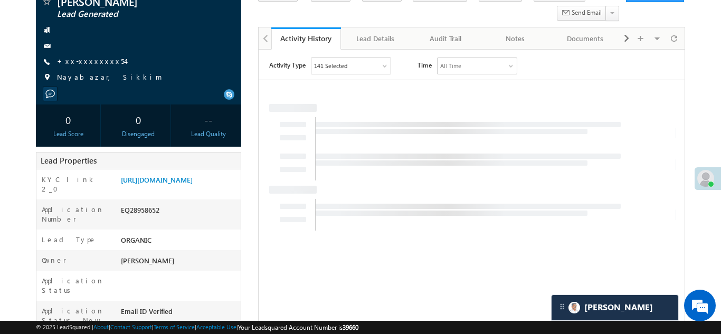
scroll to position [135, 0]
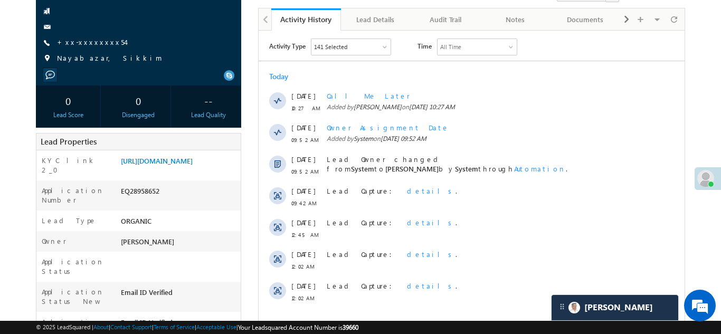
copy div "EQ28958652"
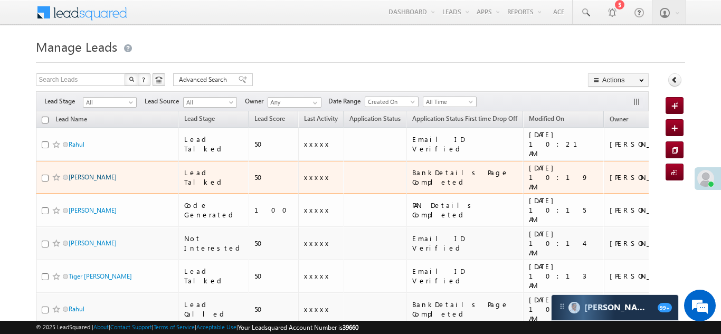
click at [101, 173] on link "[PERSON_NAME]" at bounding box center [93, 177] width 48 height 8
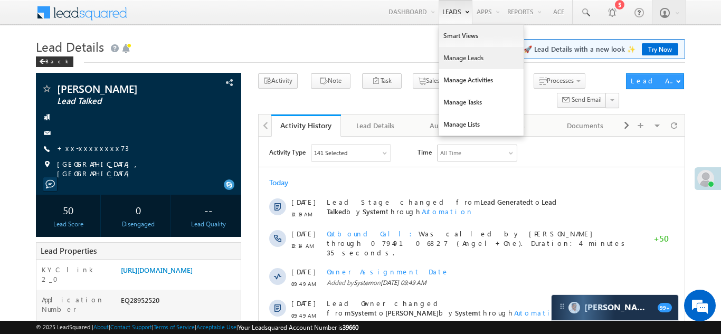
click at [453, 63] on link "Manage Leads" at bounding box center [481, 58] width 84 height 22
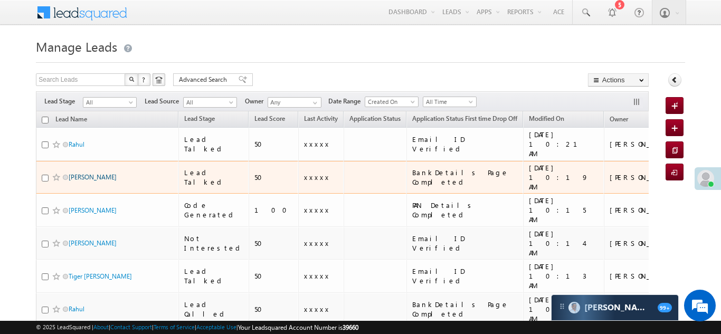
click at [102, 173] on link "[PERSON_NAME]" at bounding box center [93, 177] width 48 height 8
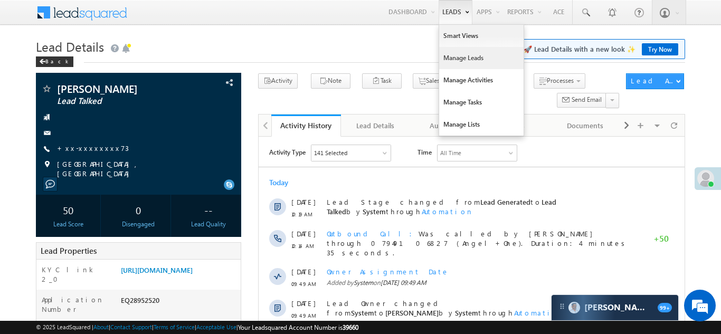
click at [459, 59] on link "Manage Leads" at bounding box center [481, 58] width 84 height 22
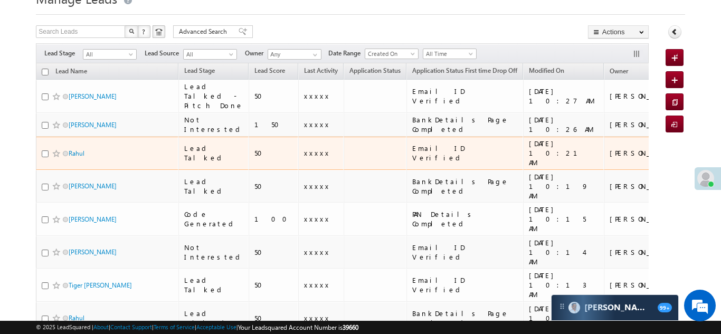
scroll to position [49, 0]
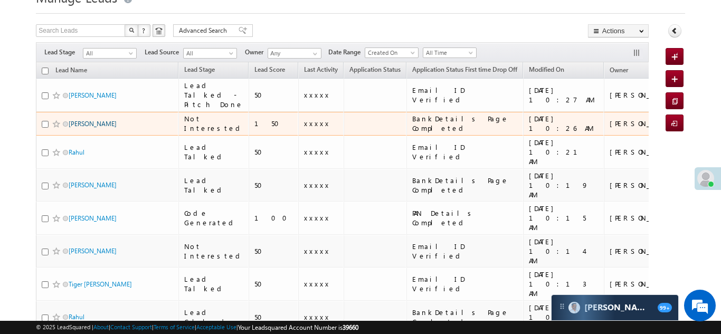
click at [89, 128] on link "[PERSON_NAME]" at bounding box center [93, 124] width 48 height 8
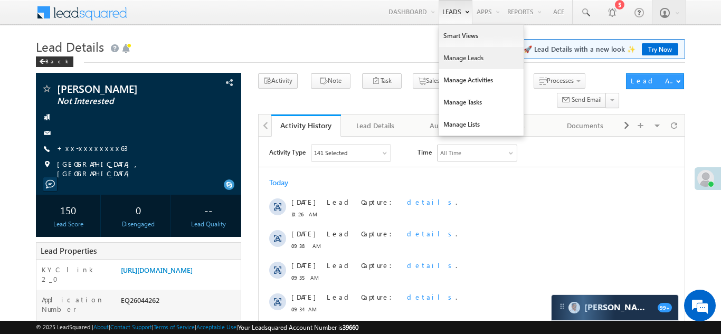
click at [453, 58] on link "Manage Leads" at bounding box center [481, 58] width 84 height 22
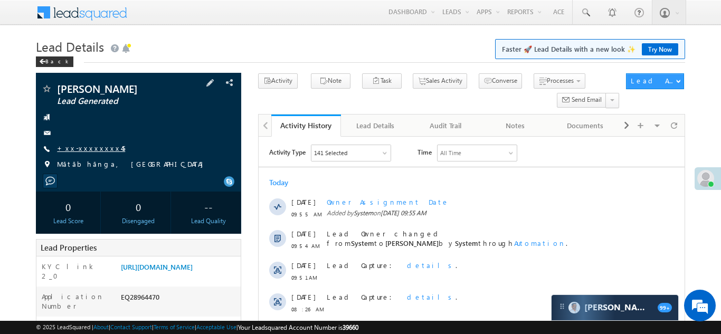
click at [87, 149] on link "+xx-xxxxxxxx45" at bounding box center [91, 148] width 68 height 9
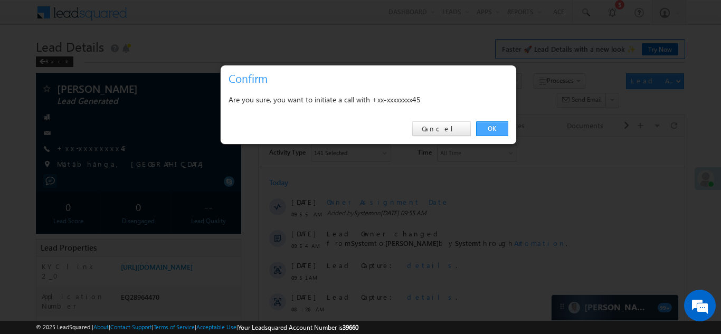
click at [484, 127] on link "OK" at bounding box center [492, 128] width 32 height 15
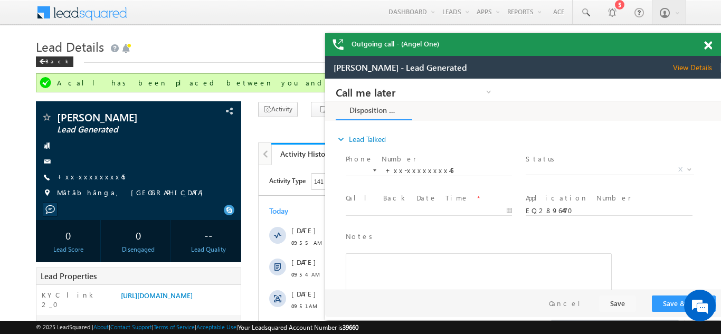
click at [707, 42] on span at bounding box center [708, 45] width 8 height 9
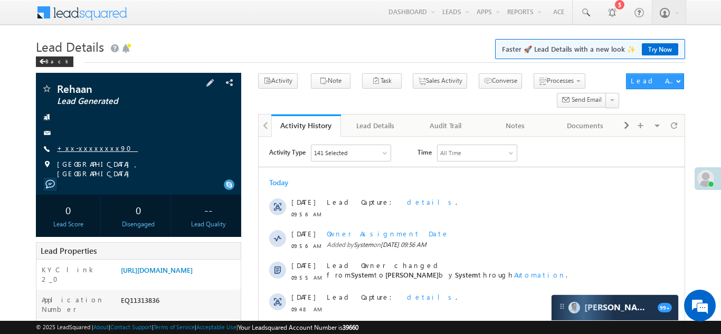
click at [86, 148] on link "+xx-xxxxxxxx90" at bounding box center [97, 148] width 81 height 9
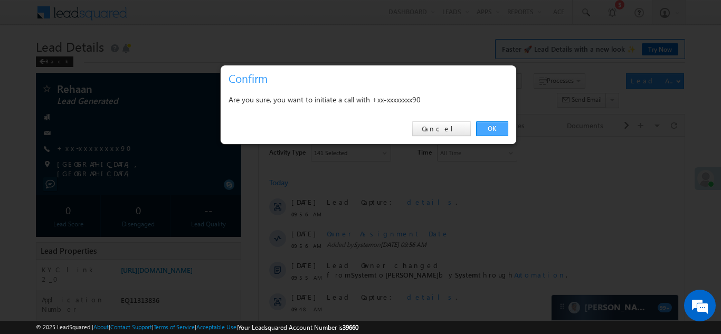
click at [490, 127] on link "OK" at bounding box center [492, 128] width 32 height 15
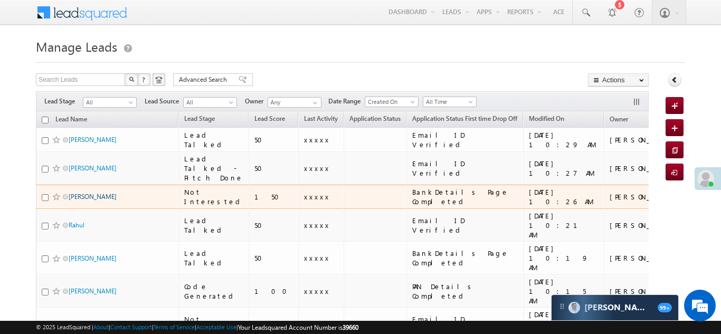
click at [83, 201] on link "[PERSON_NAME]" at bounding box center [93, 197] width 48 height 8
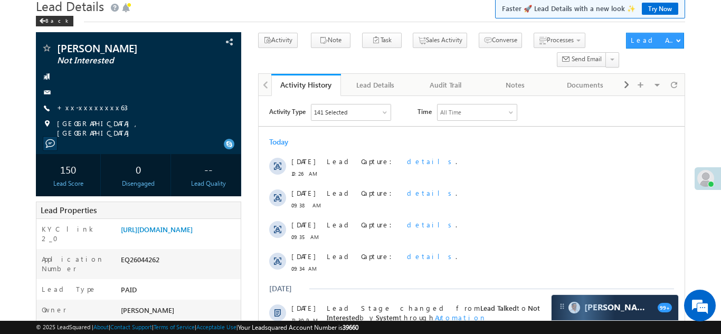
scroll to position [63, 0]
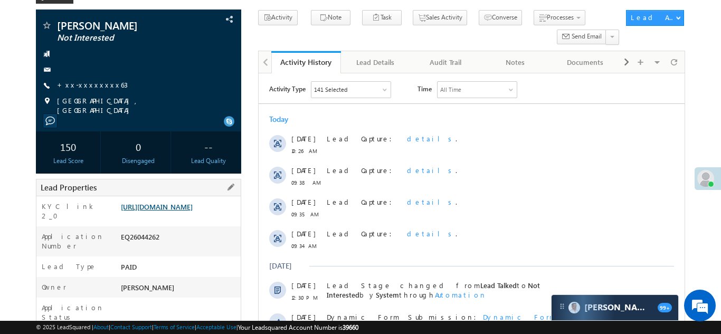
click at [181, 211] on link "[URL][DOMAIN_NAME]" at bounding box center [157, 206] width 72 height 9
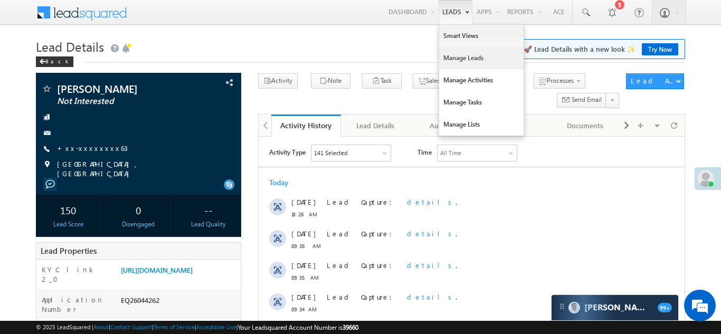
click at [445, 60] on link "Manage Leads" at bounding box center [481, 58] width 84 height 22
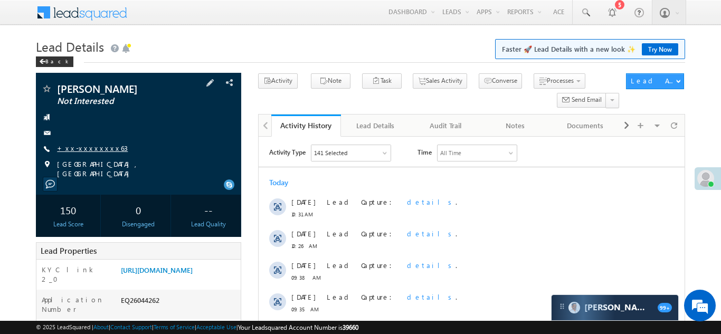
click at [84, 146] on link "+xx-xxxxxxxx63" at bounding box center [92, 148] width 71 height 9
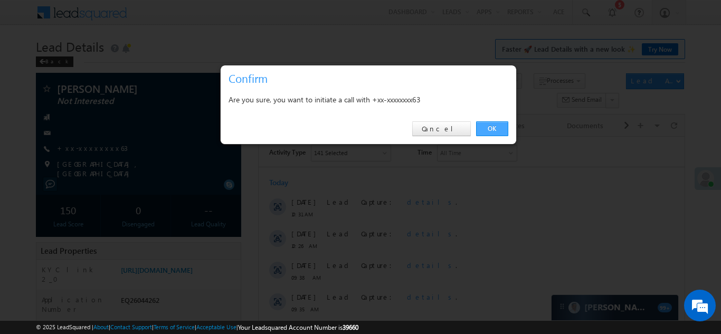
click at [491, 128] on link "OK" at bounding box center [492, 128] width 32 height 15
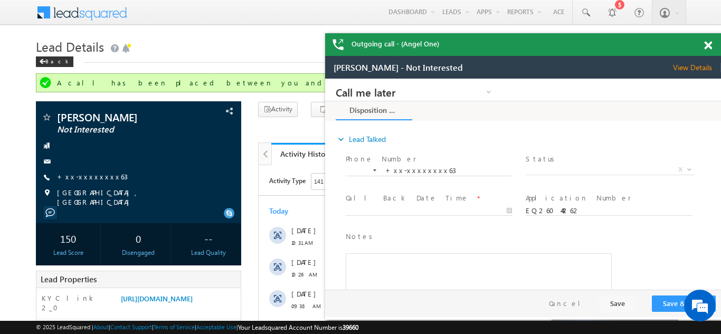
click at [710, 46] on span at bounding box center [708, 45] width 8 height 9
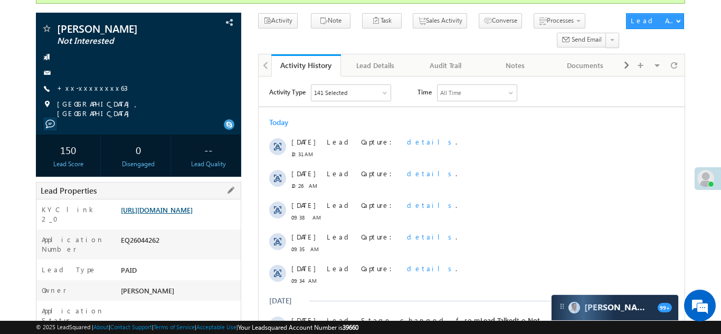
scroll to position [90, 0]
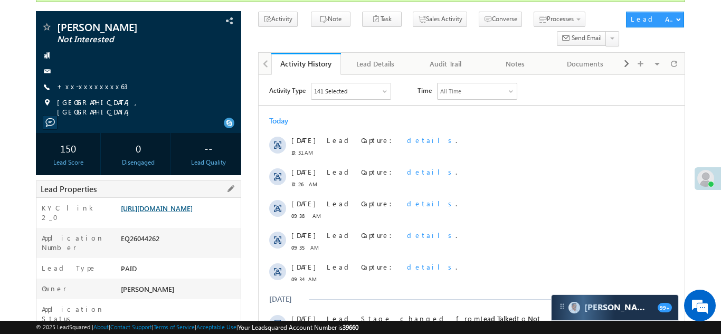
click at [173, 213] on link "https://angelbroking1-pk3em7sa.customui-test.leadsquared.com?leadId=ce317c3b-0c…" at bounding box center [157, 208] width 72 height 9
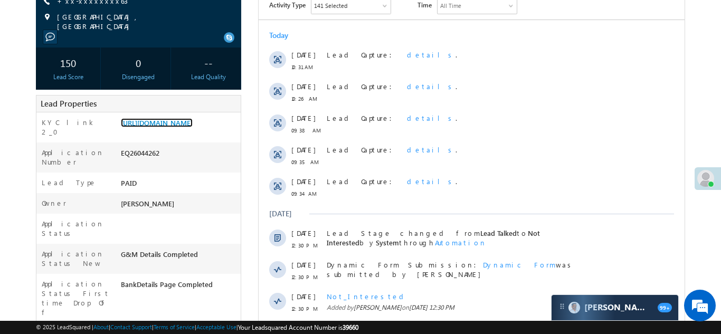
scroll to position [0, 0]
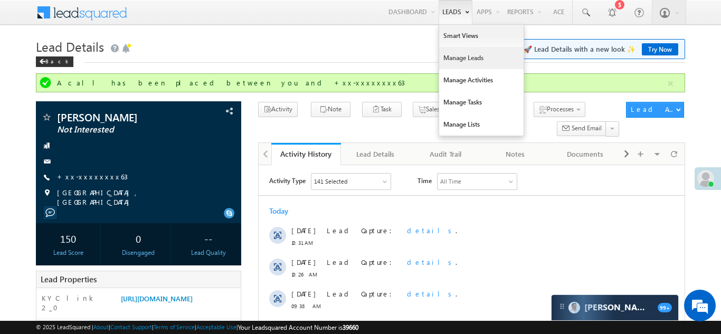
click at [450, 61] on link "Manage Leads" at bounding box center [481, 58] width 84 height 22
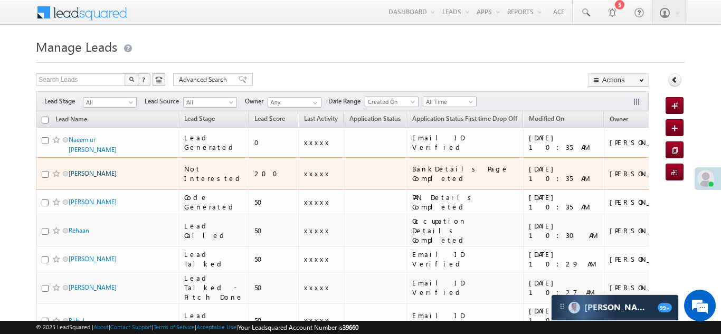
click at [88, 169] on link "ramashraya rajbhar" at bounding box center [93, 173] width 48 height 8
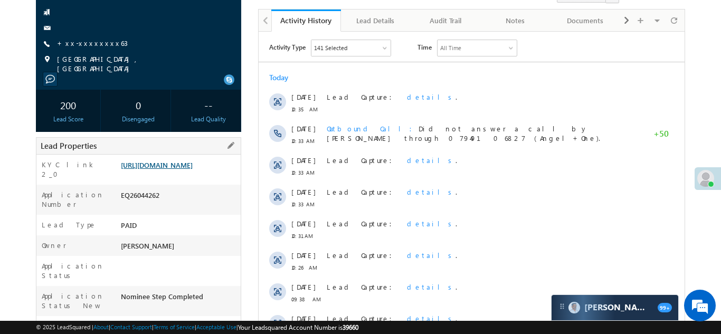
click at [173, 169] on link "[URL][DOMAIN_NAME]" at bounding box center [157, 164] width 72 height 9
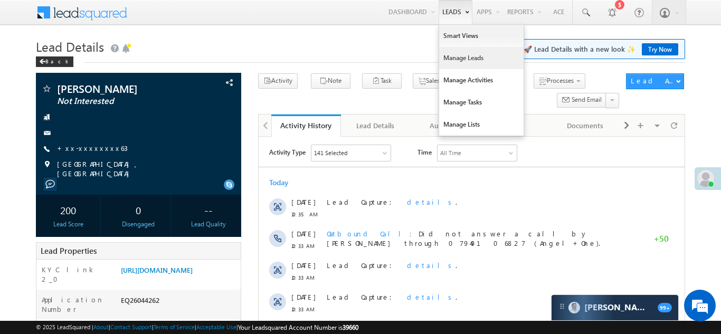
click at [446, 63] on link "Manage Leads" at bounding box center [481, 58] width 84 height 22
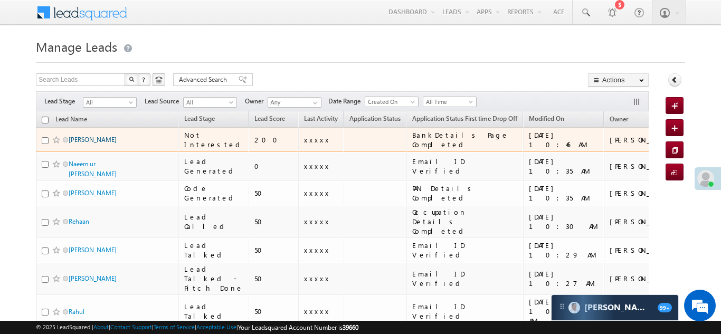
click at [94, 137] on link "[PERSON_NAME]" at bounding box center [93, 140] width 48 height 8
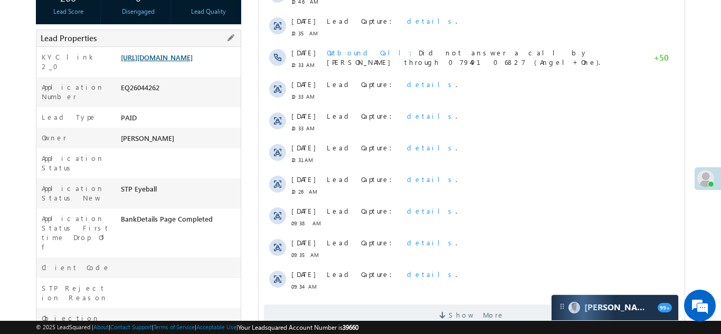
click at [162, 62] on link "https://angelbroking1-pk3em7sa.customui-test.leadsquared.com?leadId=ce317c3b-0c…" at bounding box center [157, 57] width 72 height 9
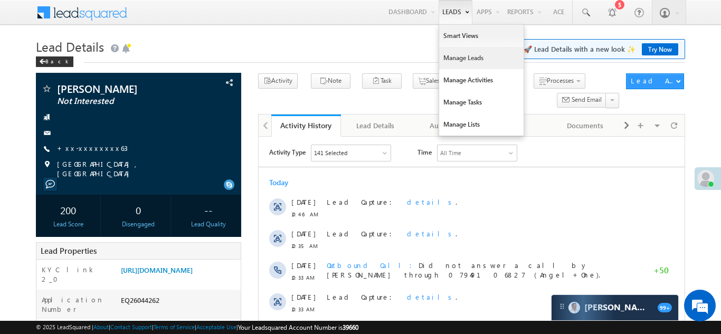
click at [457, 62] on link "Manage Leads" at bounding box center [481, 58] width 84 height 22
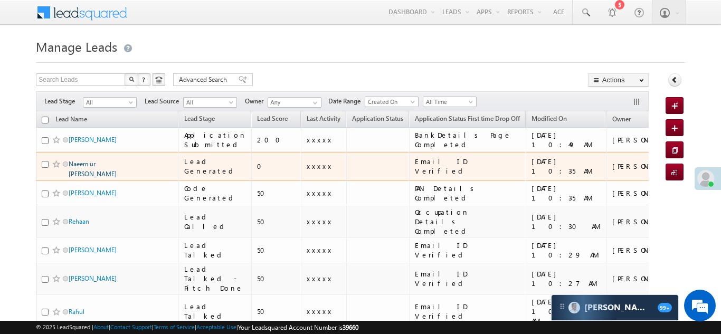
click at [79, 167] on link "Naeem ur [PERSON_NAME]" at bounding box center [93, 169] width 48 height 18
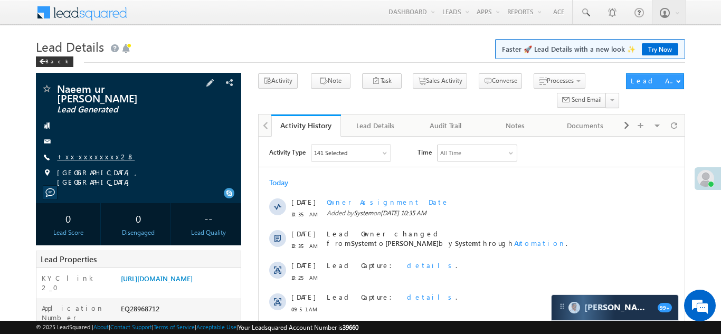
click at [84, 152] on link "+xx-xxxxxxxx28" at bounding box center [96, 156] width 78 height 9
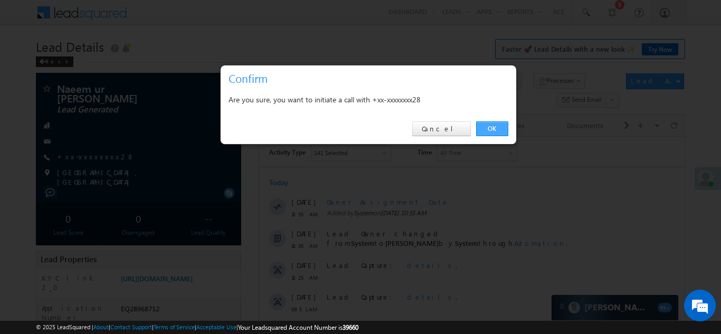
click at [480, 126] on link "OK" at bounding box center [492, 128] width 32 height 15
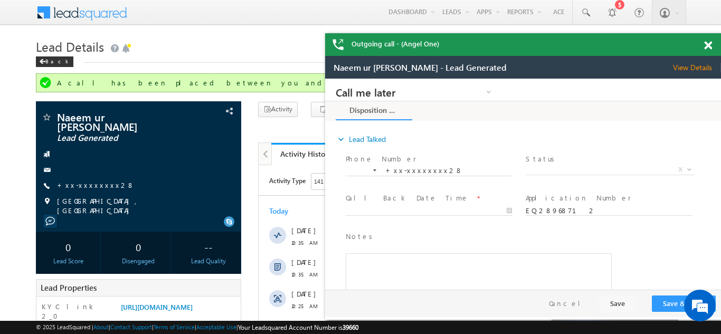
click at [706, 44] on span at bounding box center [708, 45] width 8 height 9
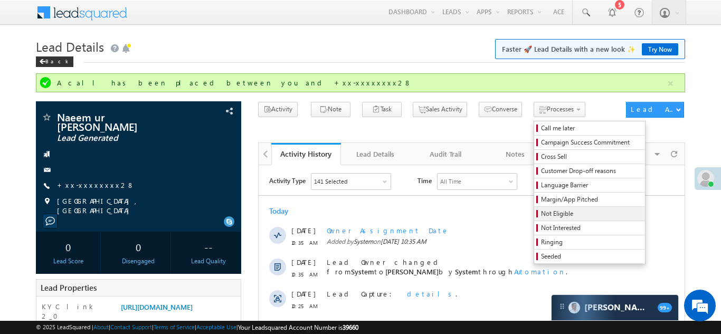
click at [541, 219] on span "Not Eligible" at bounding box center [591, 214] width 100 height 10
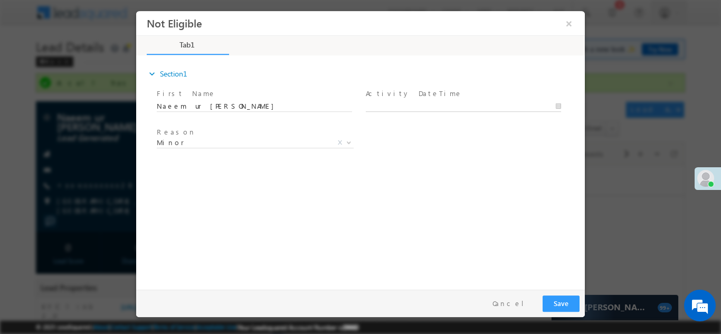
type input "09/15/25 10:50 AM"
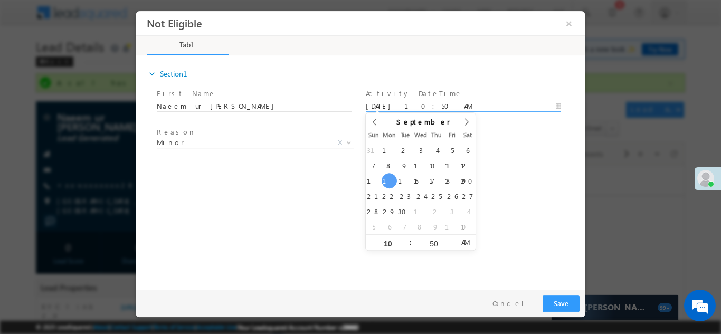
click at [403, 105] on input "09/15/25 10:50 AM" at bounding box center [463, 106] width 195 height 11
click at [518, 173] on div "expand_more Section1 First Name *" at bounding box center [362, 170] width 443 height 228
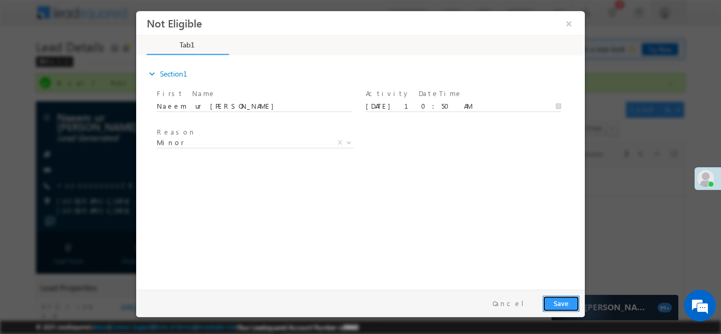
click at [557, 301] on button "Save" at bounding box center [561, 303] width 37 height 16
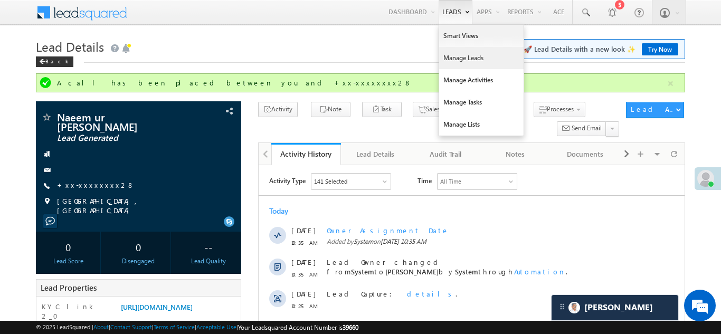
click at [451, 57] on link "Manage Leads" at bounding box center [481, 58] width 84 height 22
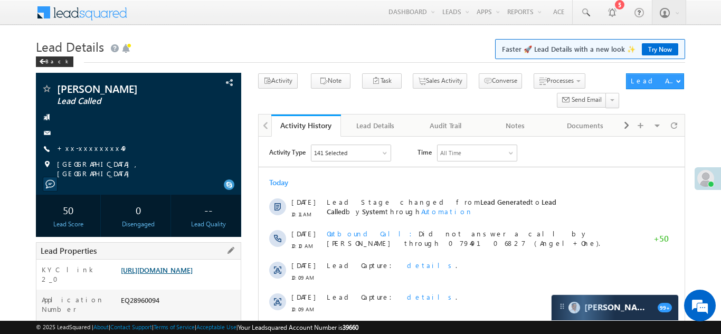
click at [174, 274] on link "[URL][DOMAIN_NAME]" at bounding box center [157, 269] width 72 height 9
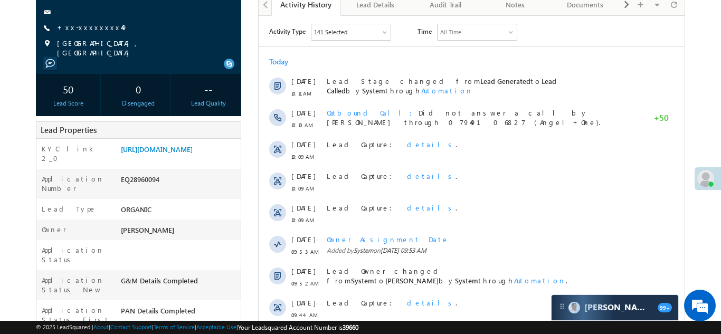
scroll to position [271, 0]
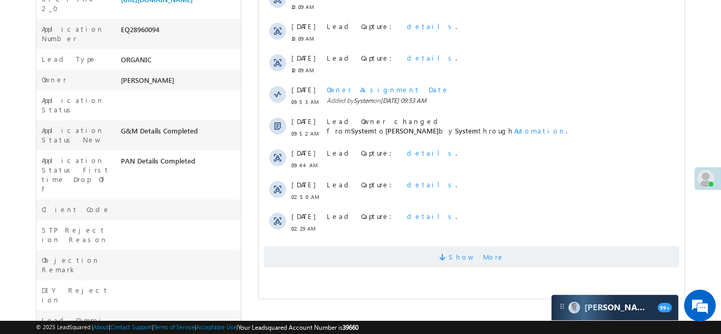
click at [389, 255] on span "Show More" at bounding box center [470, 256] width 415 height 21
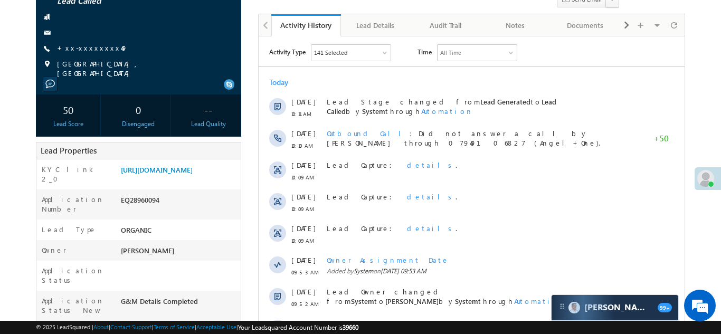
scroll to position [130, 0]
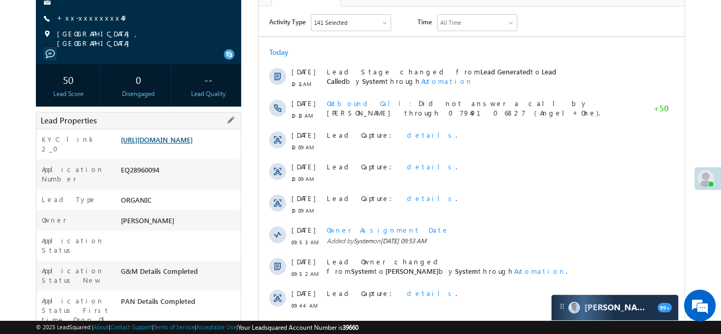
click at [181, 144] on link "[URL][DOMAIN_NAME]" at bounding box center [157, 139] width 72 height 9
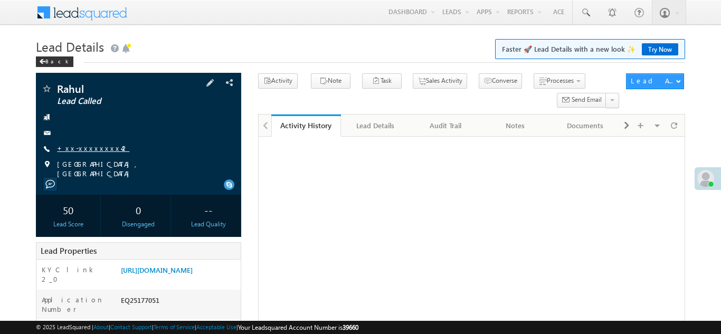
click at [90, 151] on link "+xx-xxxxxxxx42" at bounding box center [93, 148] width 72 height 9
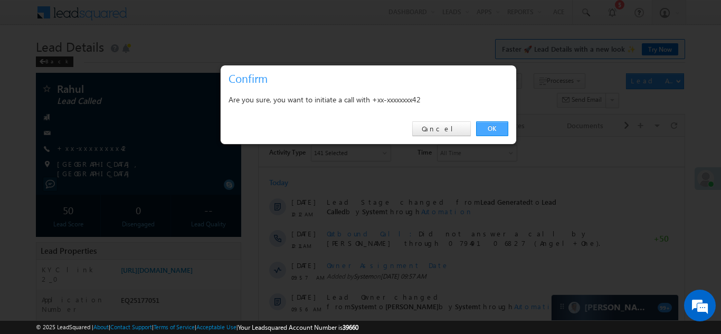
click at [487, 131] on link "OK" at bounding box center [492, 128] width 32 height 15
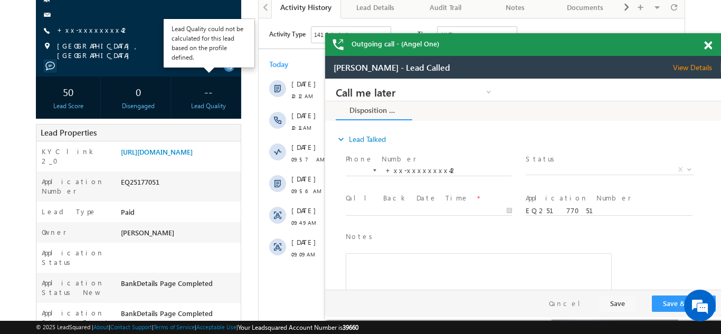
scroll to position [155, 0]
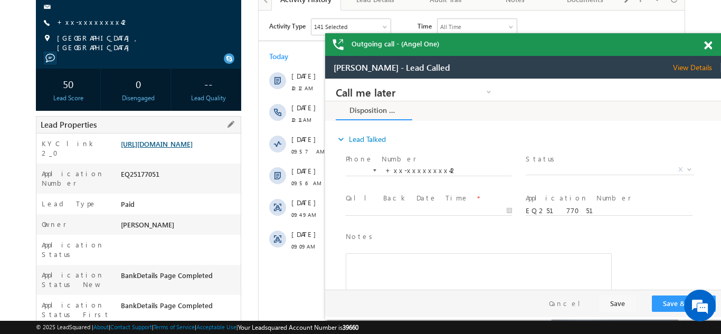
click at [176, 146] on link "https://angelbroking1-pk3em7sa.customui-test.leadsquared.com?leadId=89117459-93…" at bounding box center [157, 143] width 72 height 9
click at [705, 43] on div "Outgoing call - (Angel One)" at bounding box center [523, 44] width 396 height 23
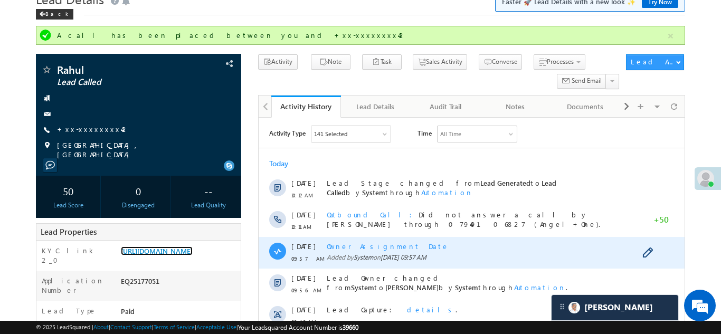
scroll to position [0, 0]
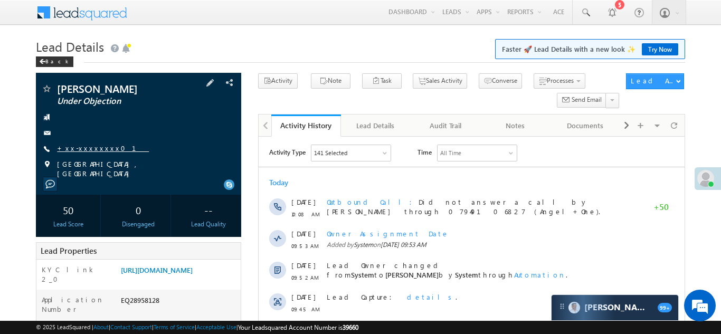
click at [73, 148] on link "+xx-xxxxxxxx01" at bounding box center [103, 148] width 92 height 9
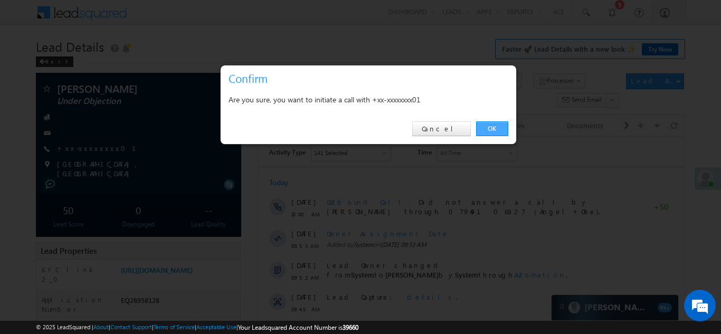
click at [495, 128] on link "OK" at bounding box center [492, 128] width 32 height 15
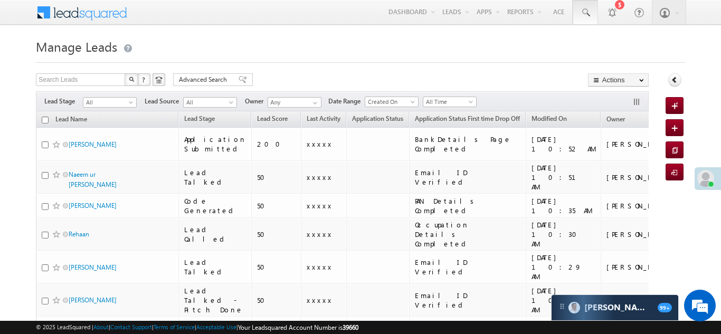
click at [584, 10] on span at bounding box center [585, 12] width 11 height 11
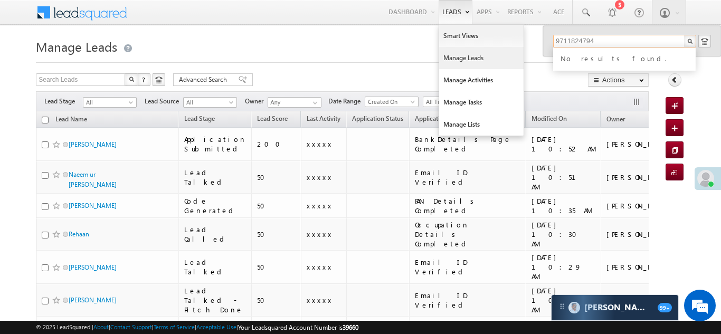
type input "9711824794"
click at [452, 59] on link "Manage Leads" at bounding box center [481, 58] width 84 height 22
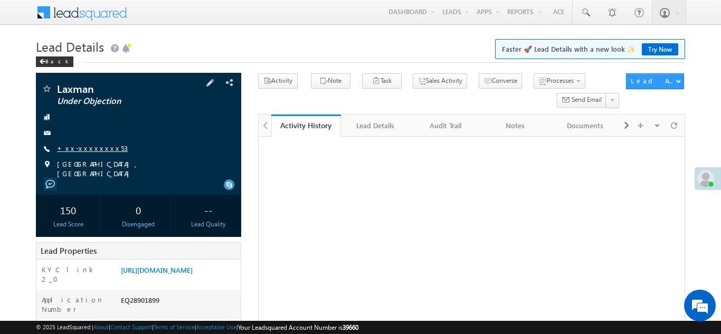
click at [81, 146] on link "+xx-xxxxxxxx53" at bounding box center [92, 148] width 71 height 9
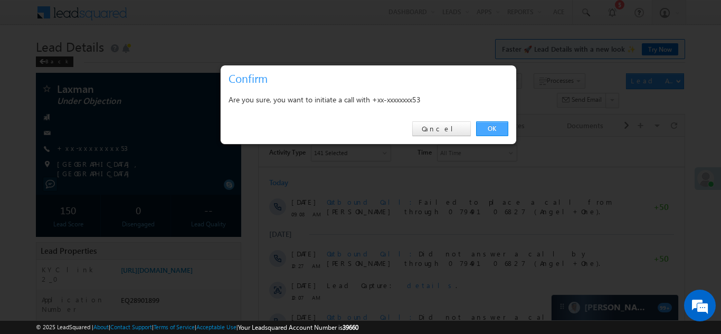
click at [490, 128] on link "OK" at bounding box center [492, 128] width 32 height 15
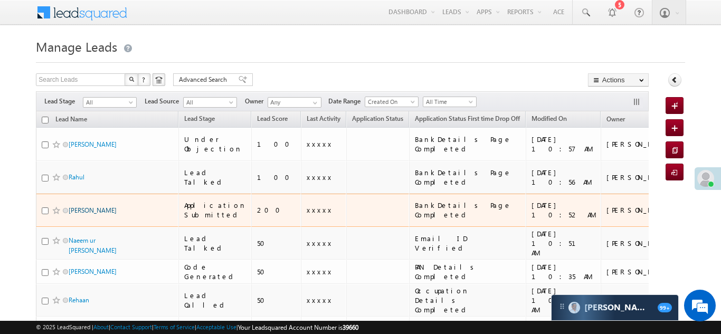
click at [92, 206] on link "ramashraya rajbhar" at bounding box center [93, 210] width 48 height 8
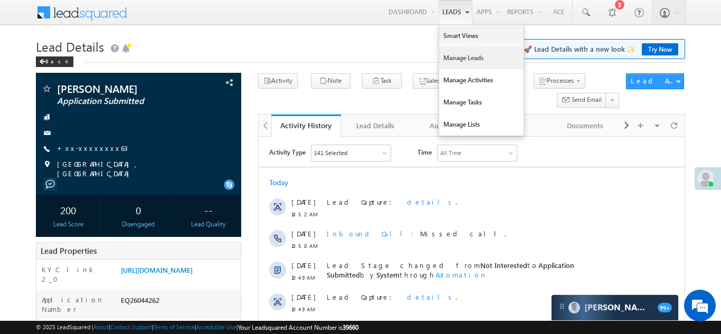
click at [452, 57] on link "Manage Leads" at bounding box center [481, 58] width 84 height 22
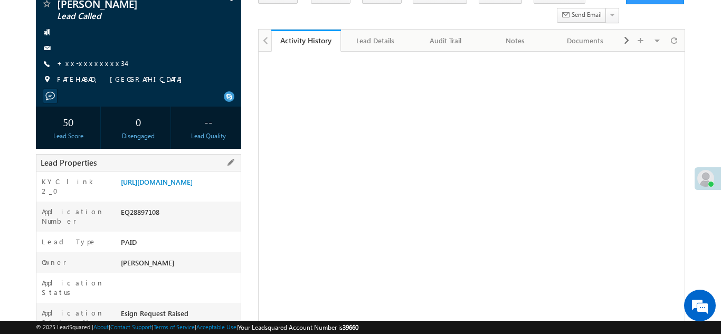
scroll to position [85, 0]
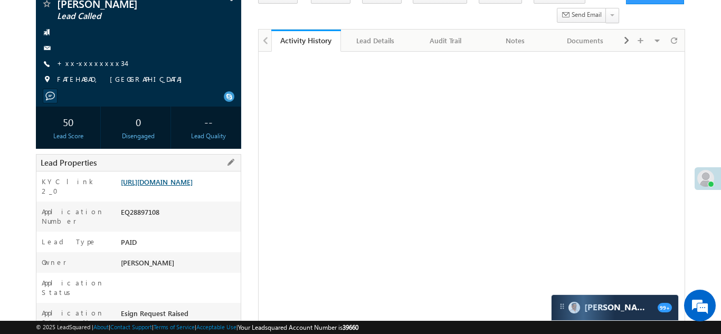
click at [175, 186] on link "[URL][DOMAIN_NAME]" at bounding box center [157, 181] width 72 height 9
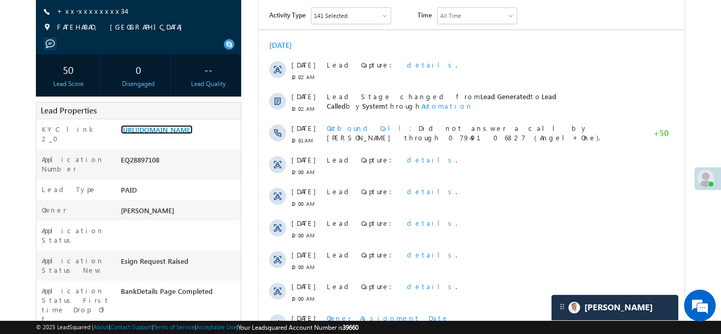
scroll to position [131, 0]
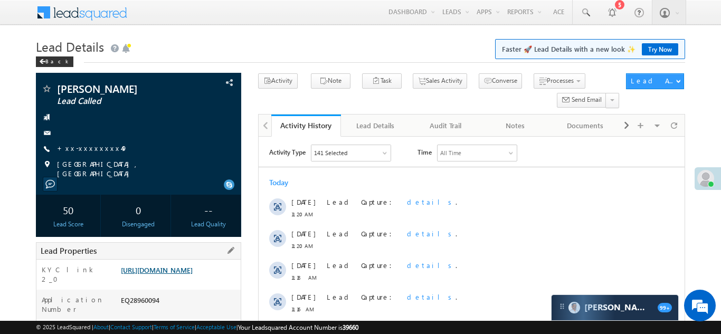
click at [185, 269] on link "https://angelbroking1-pk3em7sa.customui-test.leadsquared.com?leadId=8fad096b-fd…" at bounding box center [157, 269] width 72 height 9
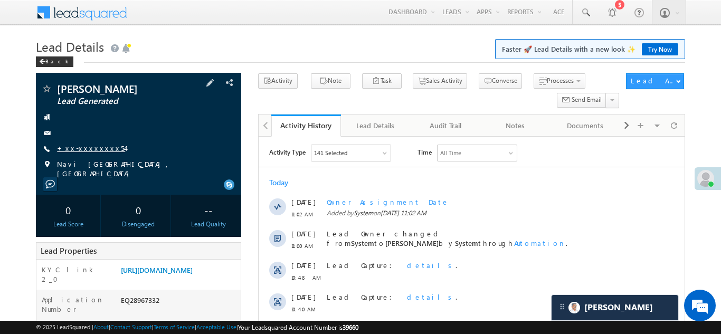
click at [84, 150] on link "+xx-xxxxxxxx54" at bounding box center [91, 148] width 68 height 9
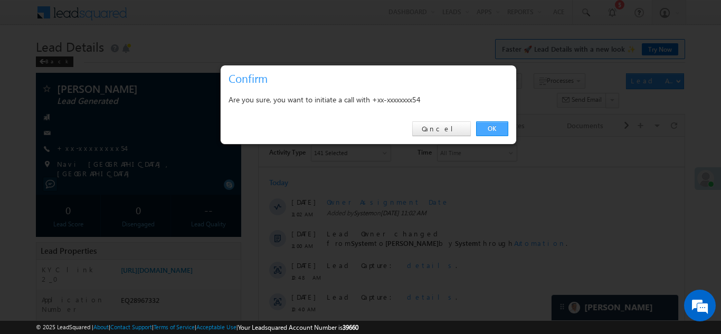
click at [490, 125] on link "OK" at bounding box center [492, 128] width 32 height 15
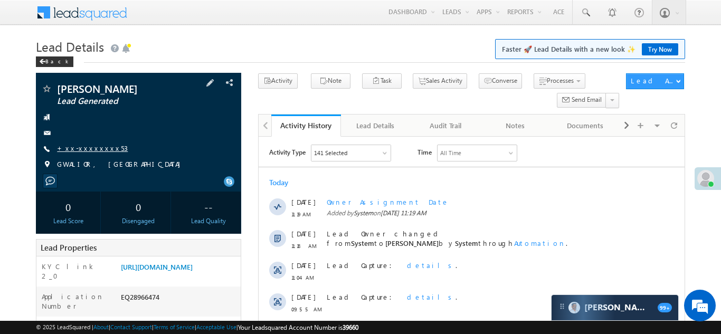
click at [86, 147] on link "+xx-xxxxxxxx53" at bounding box center [92, 148] width 71 height 9
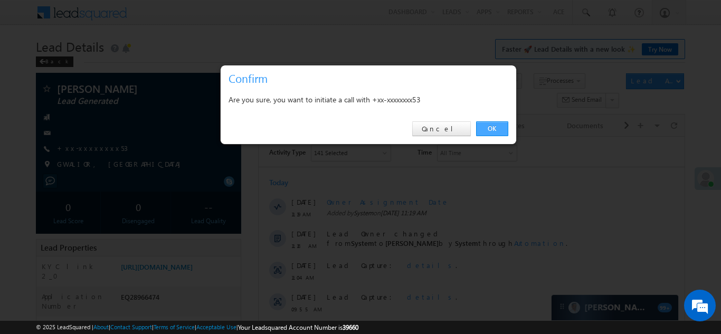
click at [491, 130] on link "OK" at bounding box center [492, 128] width 32 height 15
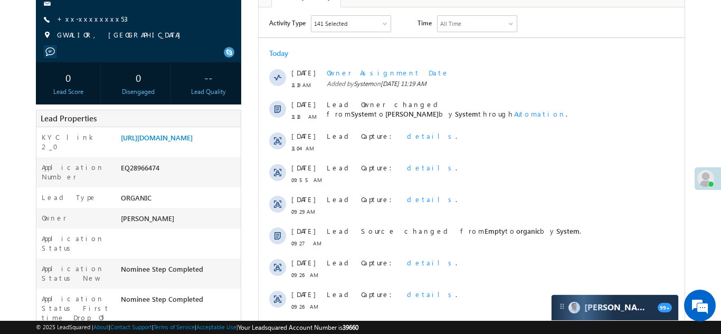
scroll to position [159, 0]
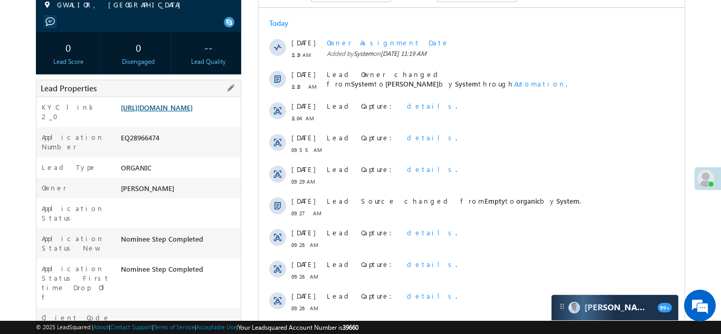
click at [178, 112] on link "https://angelbroking1-pk3em7sa.customui-test.leadsquared.com?leadId=f257a6e6-10…" at bounding box center [157, 107] width 72 height 9
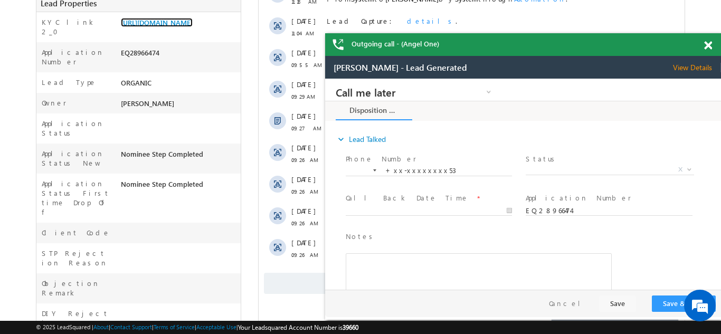
scroll to position [311, 0]
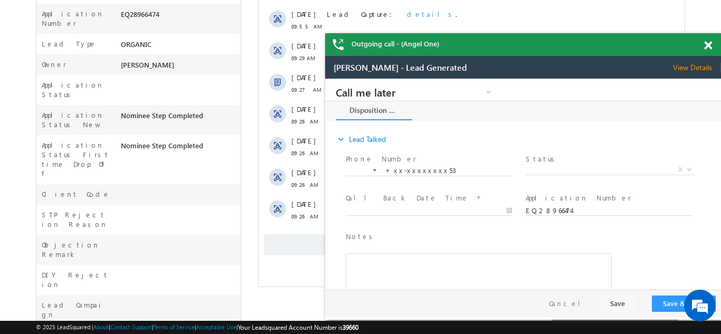
drag, startPoint x: 707, startPoint y: 43, endPoint x: 88, endPoint y: 26, distance: 619.3
click at [707, 43] on span at bounding box center [708, 45] width 8 height 9
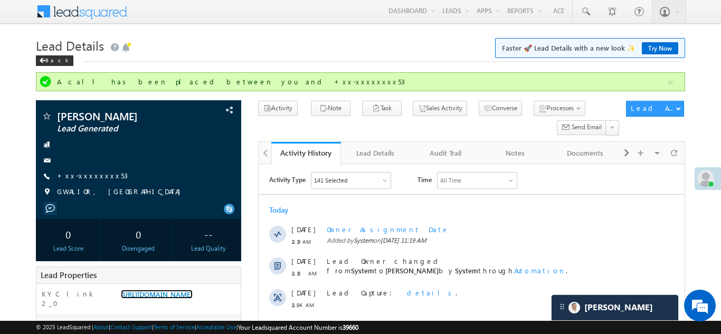
scroll to position [0, 0]
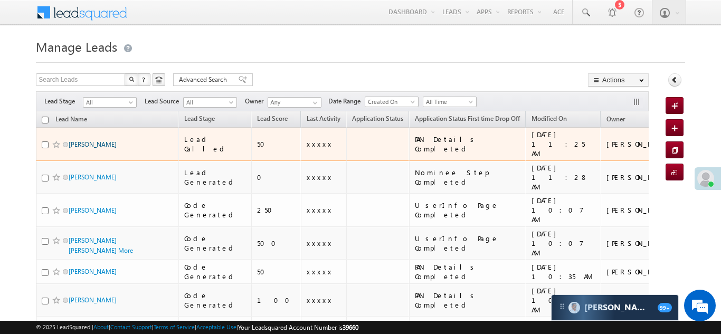
click at [82, 142] on link "[PERSON_NAME]" at bounding box center [93, 144] width 48 height 8
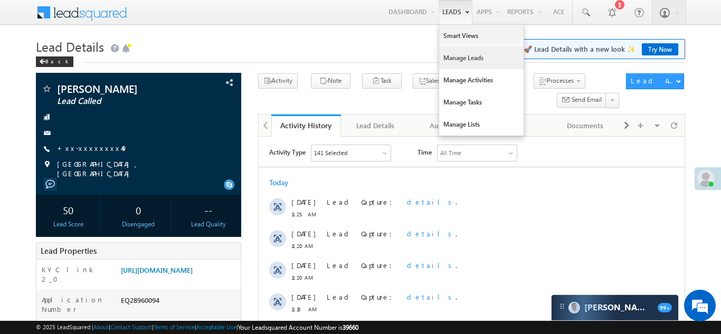
click at [445, 61] on link "Manage Leads" at bounding box center [481, 58] width 84 height 22
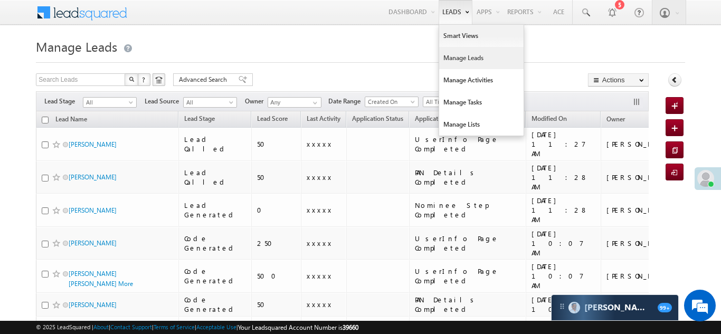
click at [448, 56] on link "Manage Leads" at bounding box center [481, 58] width 84 height 22
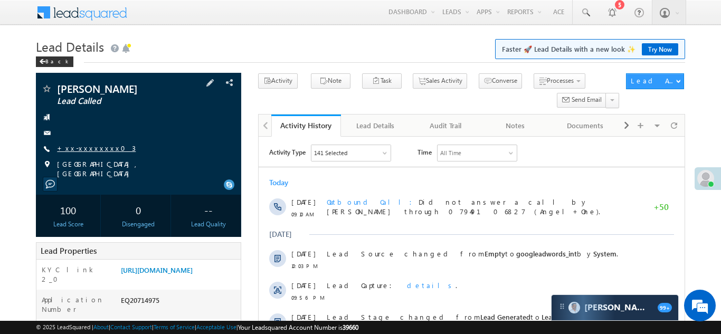
click at [90, 150] on link "+xx-xxxxxxxx03" at bounding box center [96, 148] width 79 height 9
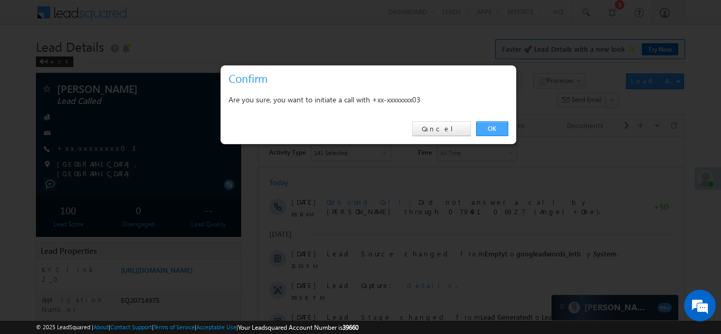
click at [489, 127] on link "OK" at bounding box center [492, 128] width 32 height 15
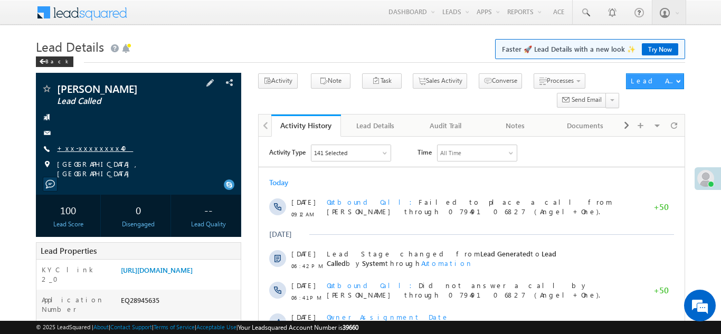
click at [87, 144] on link "+xx-xxxxxxxx40" at bounding box center [95, 148] width 76 height 9
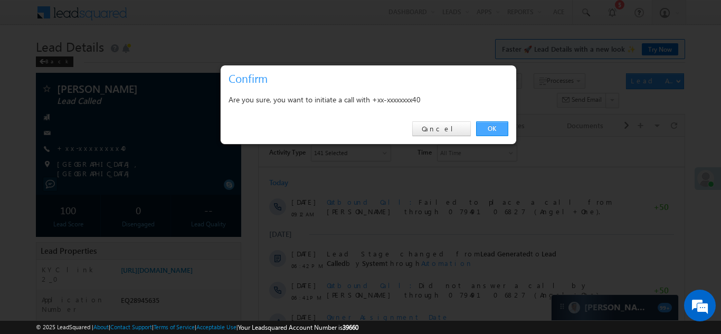
click at [494, 126] on link "OK" at bounding box center [492, 128] width 32 height 15
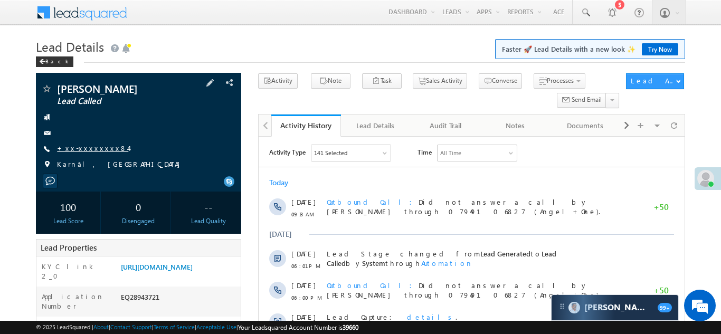
click at [83, 146] on link "+xx-xxxxxxxx84" at bounding box center [92, 148] width 71 height 9
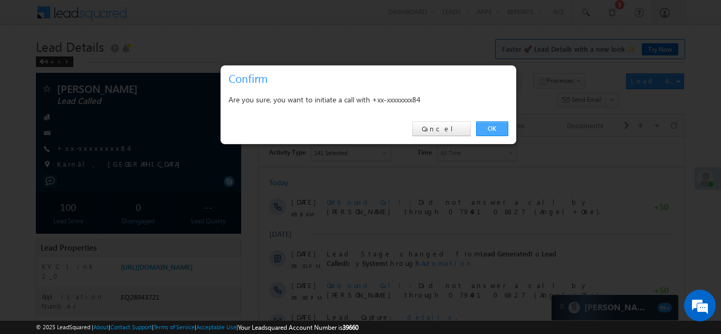
click at [490, 127] on link "OK" at bounding box center [492, 128] width 32 height 15
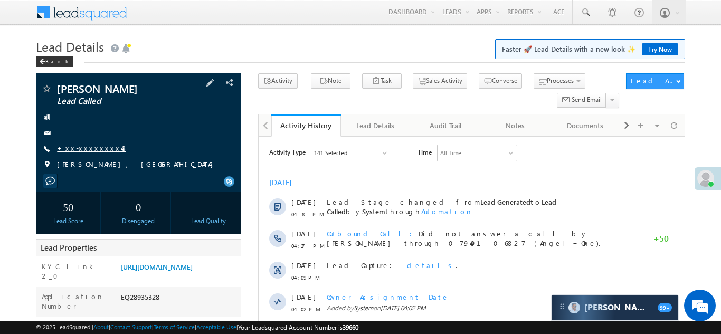
click at [85, 147] on link "+xx-xxxxxxxx43" at bounding box center [91, 148] width 69 height 9
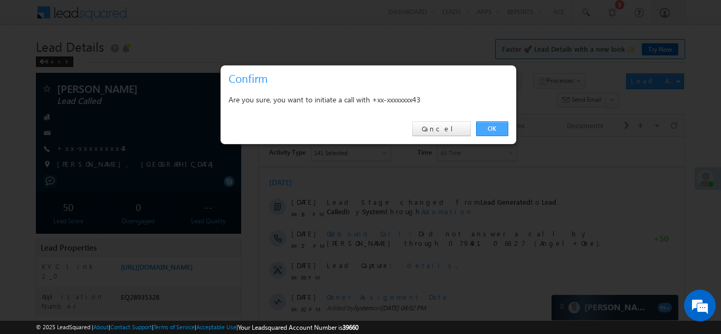
click at [490, 128] on link "OK" at bounding box center [492, 128] width 32 height 15
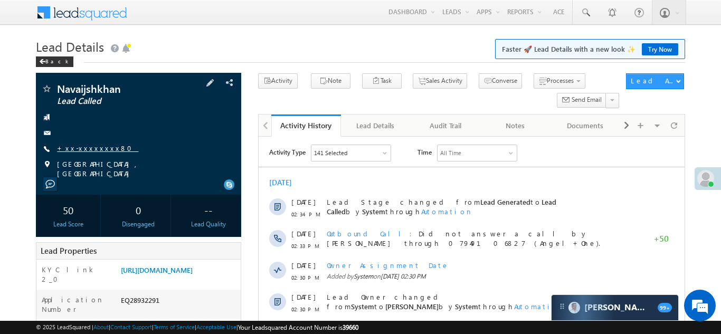
click at [79, 148] on link "+xx-xxxxxxxx80" at bounding box center [97, 148] width 81 height 9
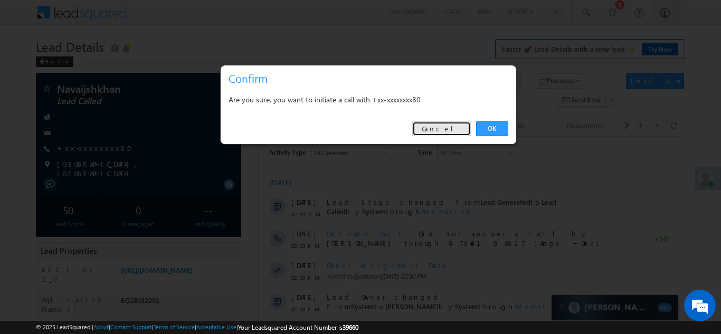
click at [448, 129] on link "Cancel" at bounding box center [441, 128] width 59 height 15
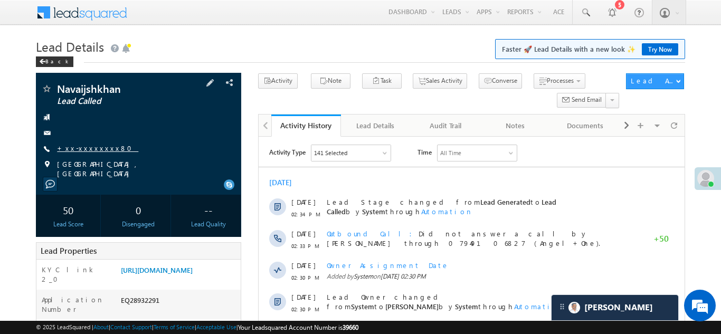
click at [86, 147] on link "+xx-xxxxxxxx80" at bounding box center [97, 148] width 81 height 9
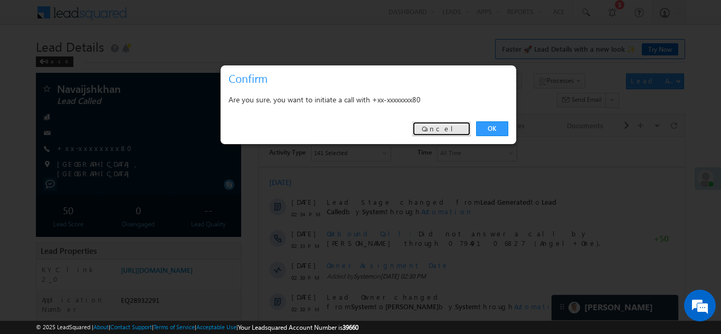
click at [454, 128] on link "Cancel" at bounding box center [441, 128] width 59 height 15
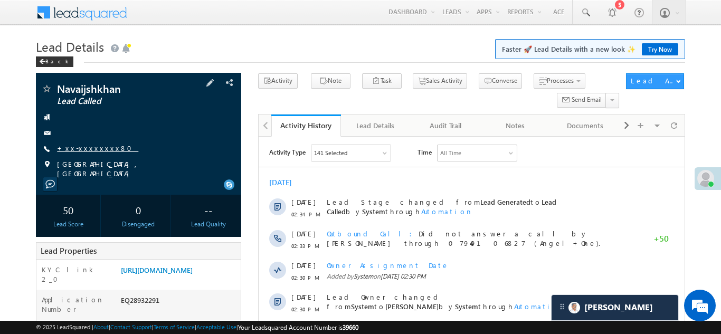
click at [92, 146] on link "+xx-xxxxxxxx80" at bounding box center [97, 148] width 81 height 9
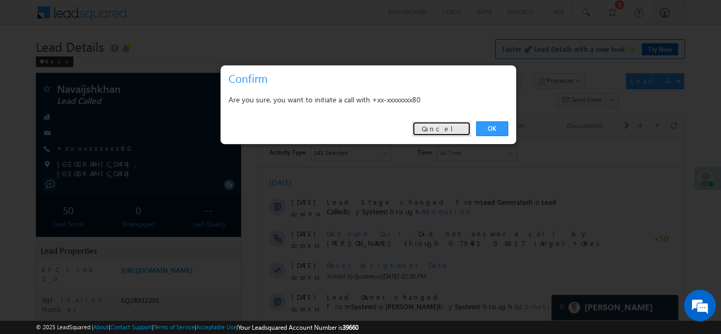
click at [451, 129] on link "Cancel" at bounding box center [441, 128] width 59 height 15
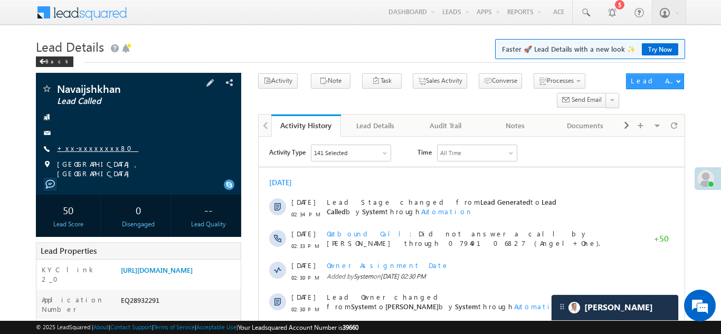
click at [84, 145] on link "+xx-xxxxxxxx80" at bounding box center [97, 148] width 81 height 9
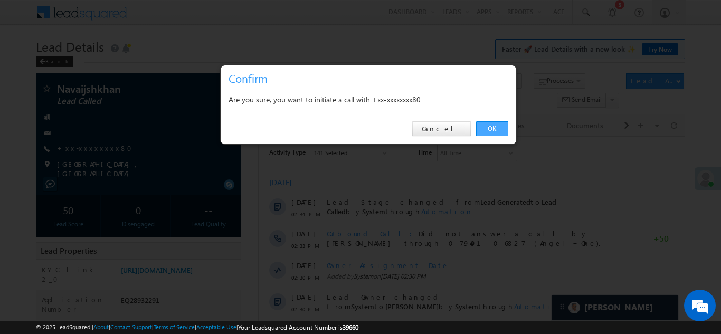
click at [490, 128] on link "OK" at bounding box center [492, 128] width 32 height 15
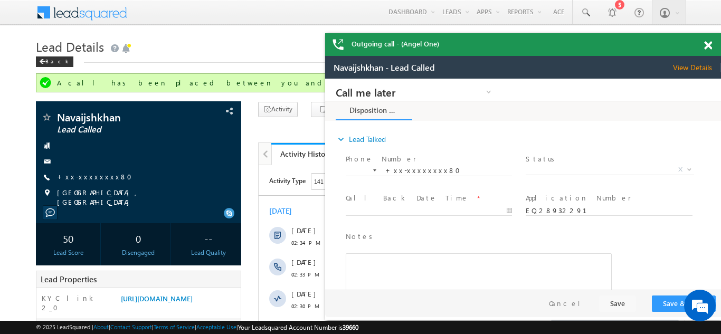
click at [709, 45] on span at bounding box center [708, 45] width 8 height 9
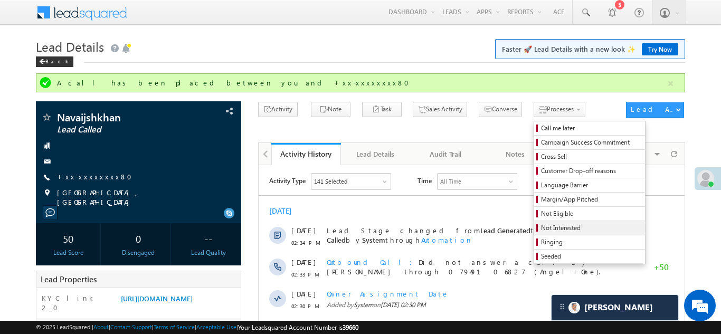
click at [541, 230] on span "Not Interested" at bounding box center [591, 228] width 100 height 10
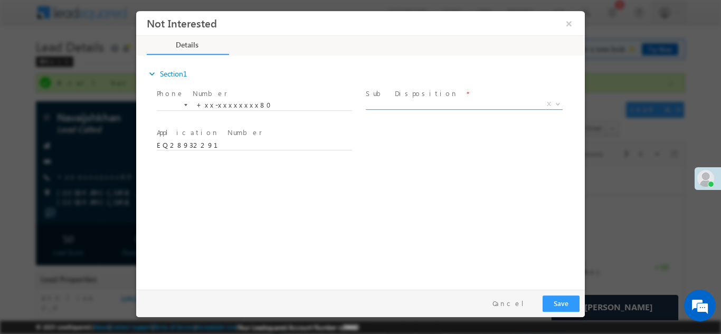
click at [417, 101] on span "X" at bounding box center [464, 104] width 197 height 11
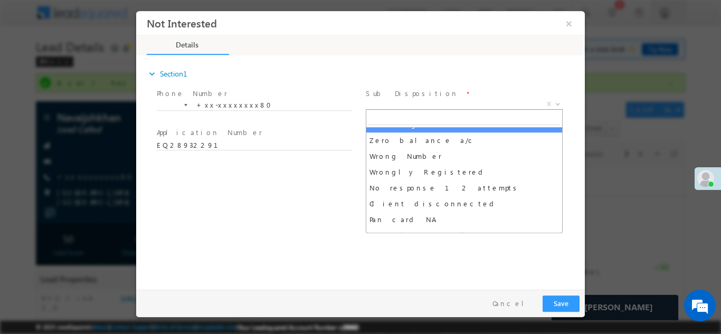
scroll to position [119, 0]
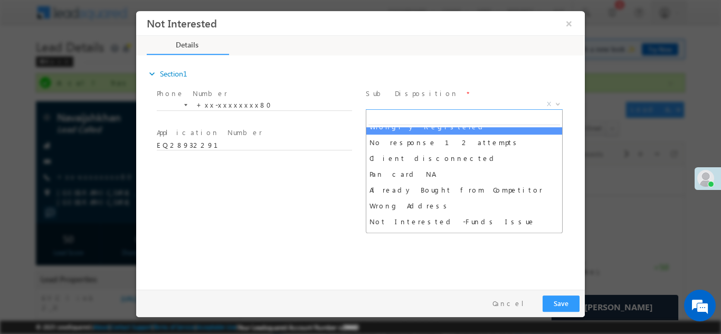
select select "Wrongly Registered"
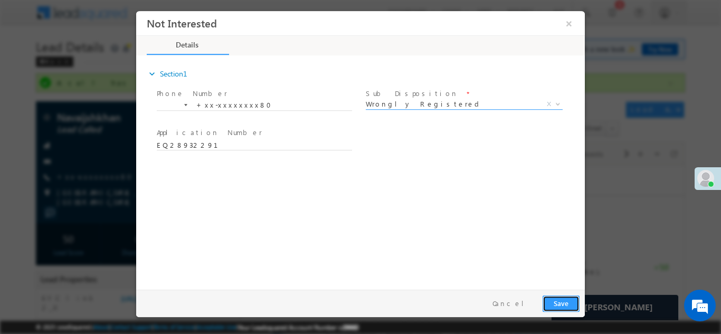
click at [562, 303] on button "Save" at bounding box center [561, 303] width 37 height 16
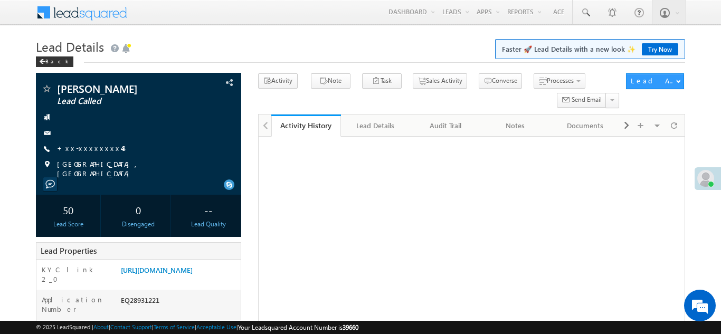
click at [84, 146] on link "+xx-xxxxxxxx48" at bounding box center [92, 148] width 71 height 9
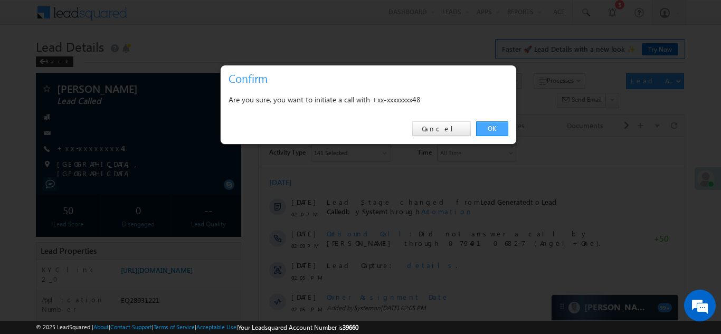
click at [491, 129] on link "OK" at bounding box center [492, 128] width 32 height 15
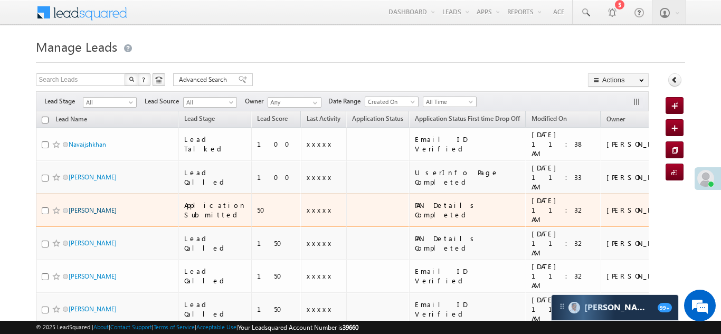
click at [75, 206] on link "[PERSON_NAME]" at bounding box center [93, 210] width 48 height 8
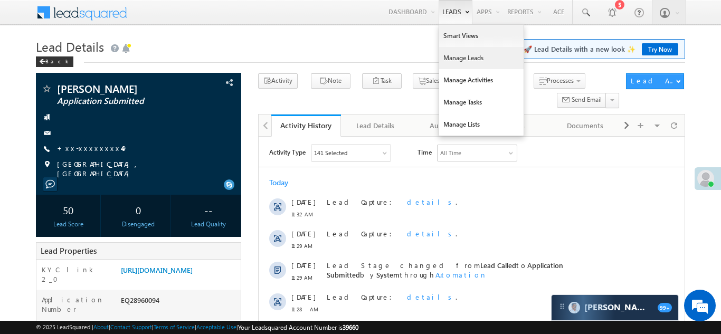
click at [452, 53] on link "Manage Leads" at bounding box center [481, 58] width 84 height 22
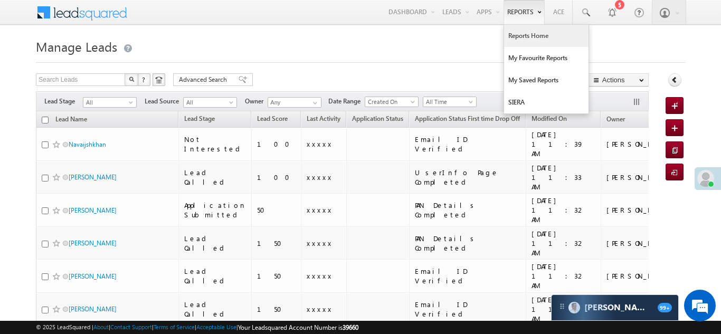
click at [538, 33] on link "Reports Home" at bounding box center [546, 36] width 84 height 22
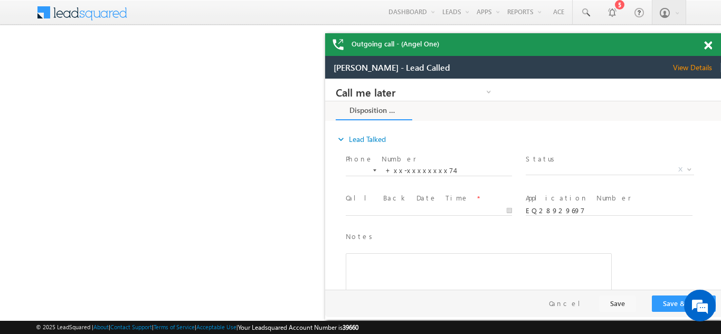
click at [708, 45] on span at bounding box center [708, 45] width 8 height 9
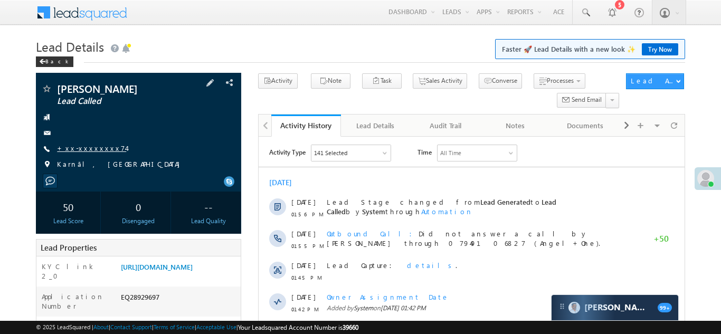
click at [82, 151] on link "+xx-xxxxxxxx74" at bounding box center [91, 148] width 69 height 9
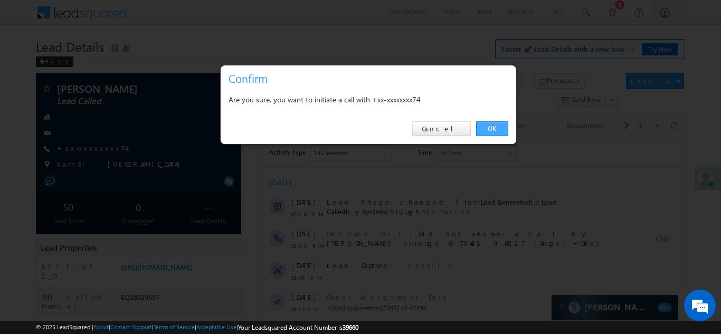
click at [485, 125] on link "OK" at bounding box center [492, 128] width 32 height 15
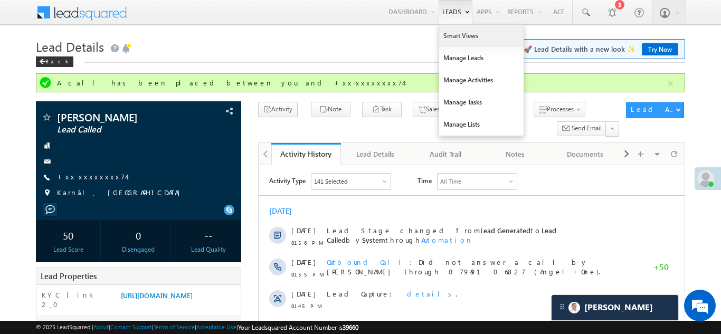
click at [451, 28] on link "Smart Views" at bounding box center [481, 36] width 84 height 22
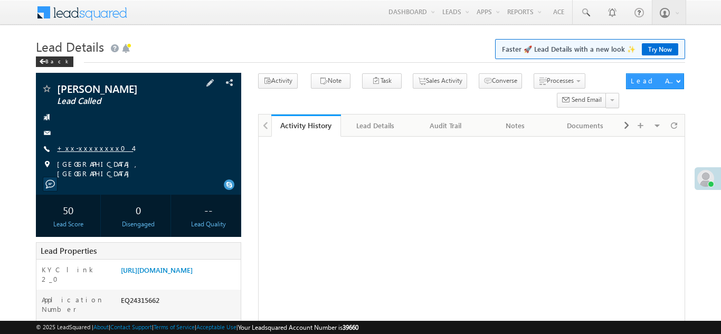
click at [81, 149] on link "+xx-xxxxxxxx04" at bounding box center [95, 148] width 76 height 9
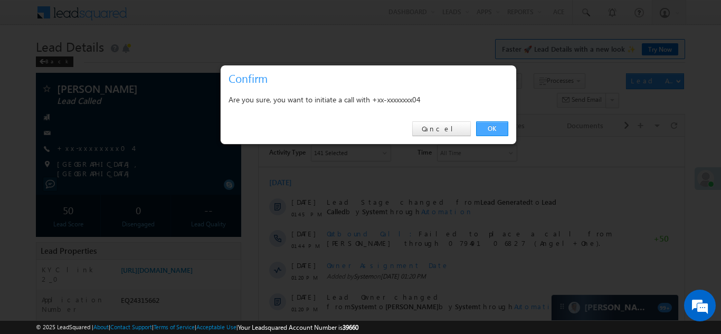
click at [490, 127] on link "OK" at bounding box center [492, 128] width 32 height 15
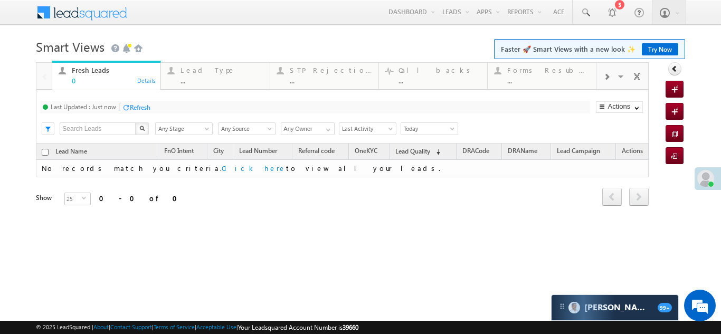
click at [605, 76] on span at bounding box center [606, 77] width 6 height 8
click at [601, 75] on div at bounding box center [606, 76] width 20 height 24
click at [545, 63] on link "Coded Today ... Details" at bounding box center [542, 75] width 109 height 29
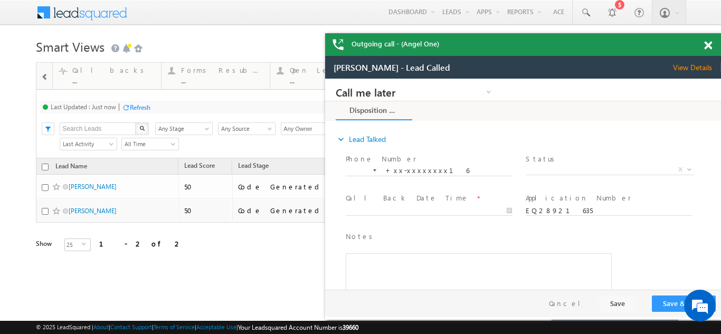
click at [711, 47] on span at bounding box center [708, 45] width 8 height 9
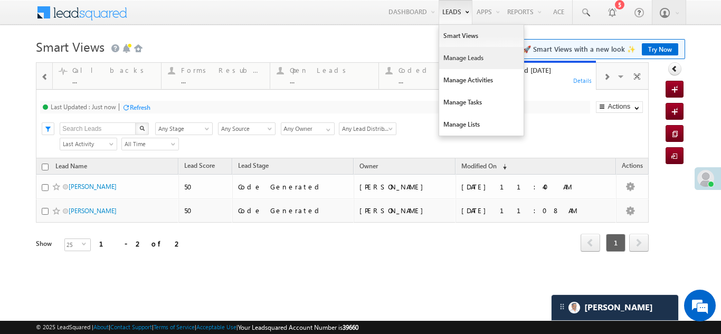
click at [455, 57] on link "Manage Leads" at bounding box center [481, 58] width 84 height 22
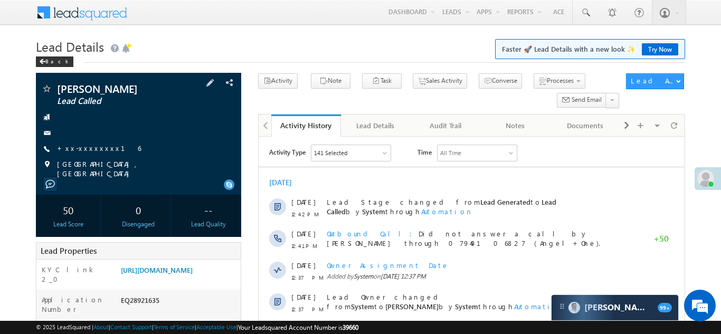
click at [82, 142] on div "[PERSON_NAME] Lead Called +xx-xxxxxxxx16" at bounding box center [138, 130] width 195 height 95
click at [83, 146] on link "+xx-xxxxxxxx16" at bounding box center [99, 148] width 84 height 9
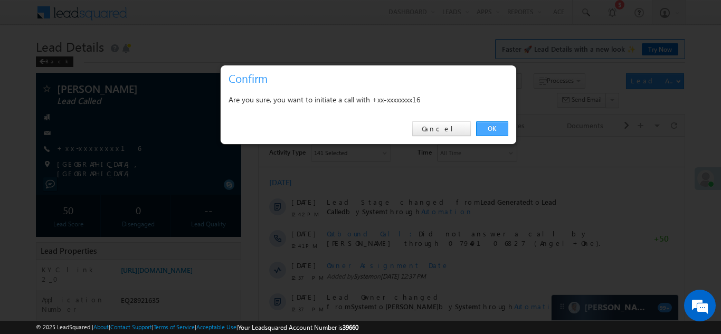
click at [498, 127] on link "OK" at bounding box center [492, 128] width 32 height 15
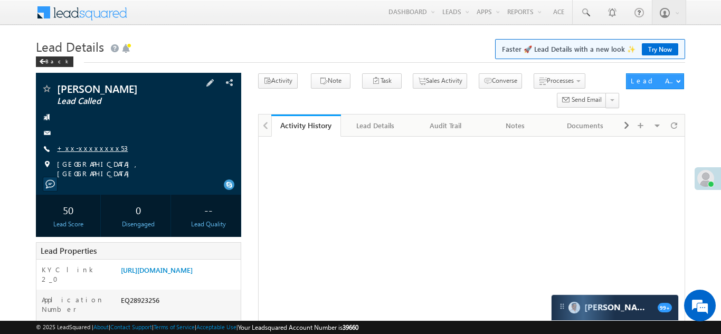
click at [90, 147] on link "+xx-xxxxxxxx53" at bounding box center [92, 148] width 71 height 9
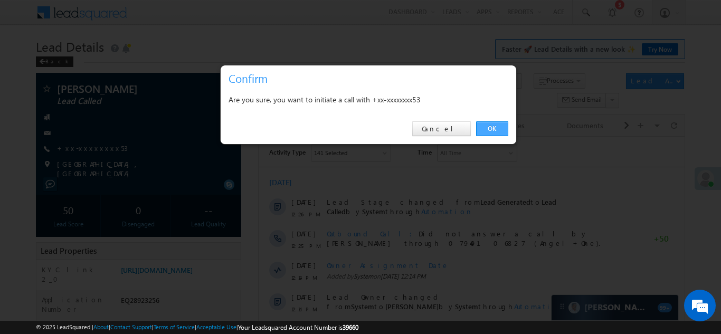
click at [490, 128] on link "OK" at bounding box center [492, 128] width 32 height 15
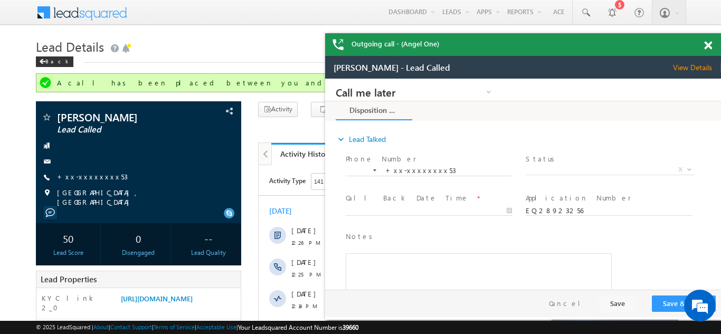
click at [709, 45] on span at bounding box center [708, 45] width 8 height 9
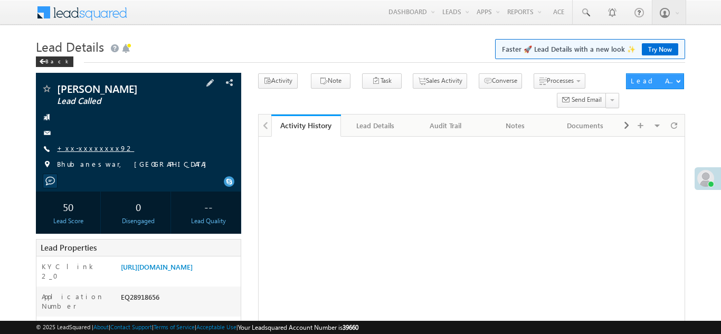
drag, startPoint x: 0, startPoint y: 0, endPoint x: 81, endPoint y: 148, distance: 168.9
click at [81, 148] on link "+xx-xxxxxxxx92" at bounding box center [95, 148] width 77 height 9
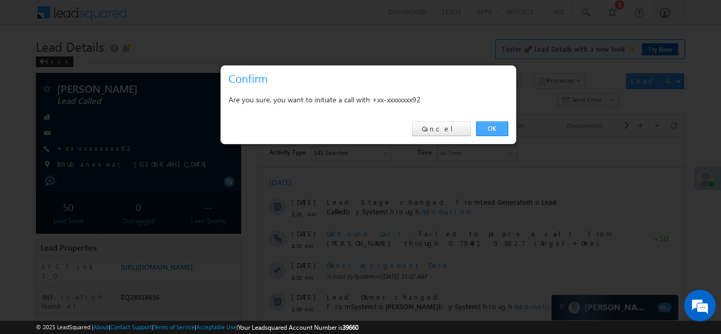
click at [488, 127] on link "OK" at bounding box center [492, 128] width 32 height 15
